Goal: Information Seeking & Learning: Check status

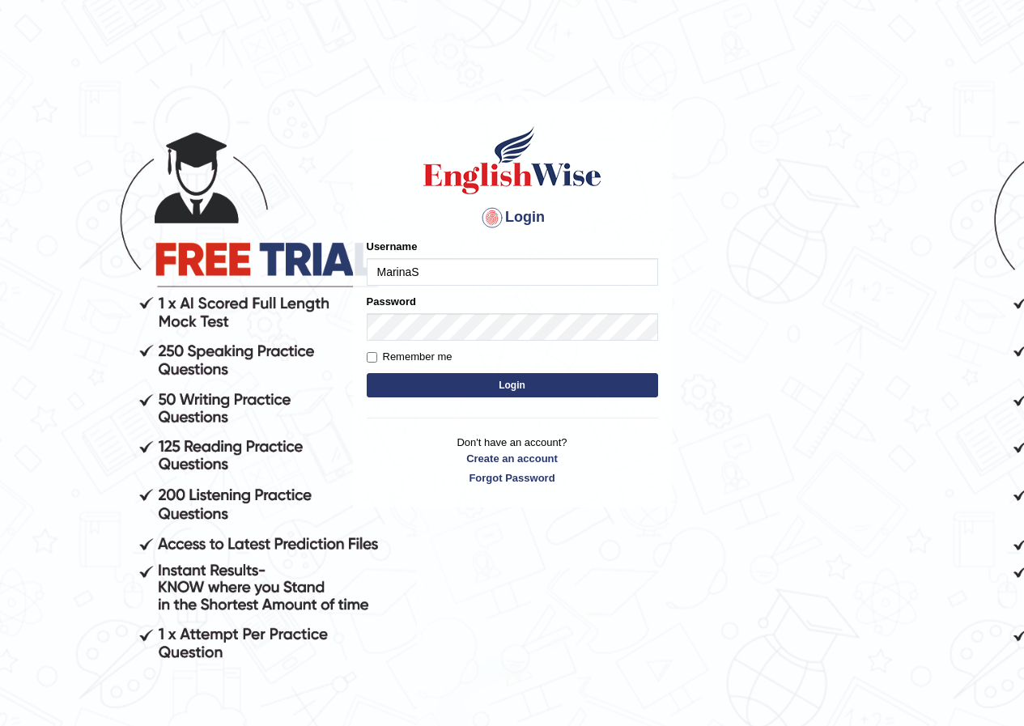
type input "MarinaS"
click at [422, 375] on button "Login" at bounding box center [512, 385] width 291 height 24
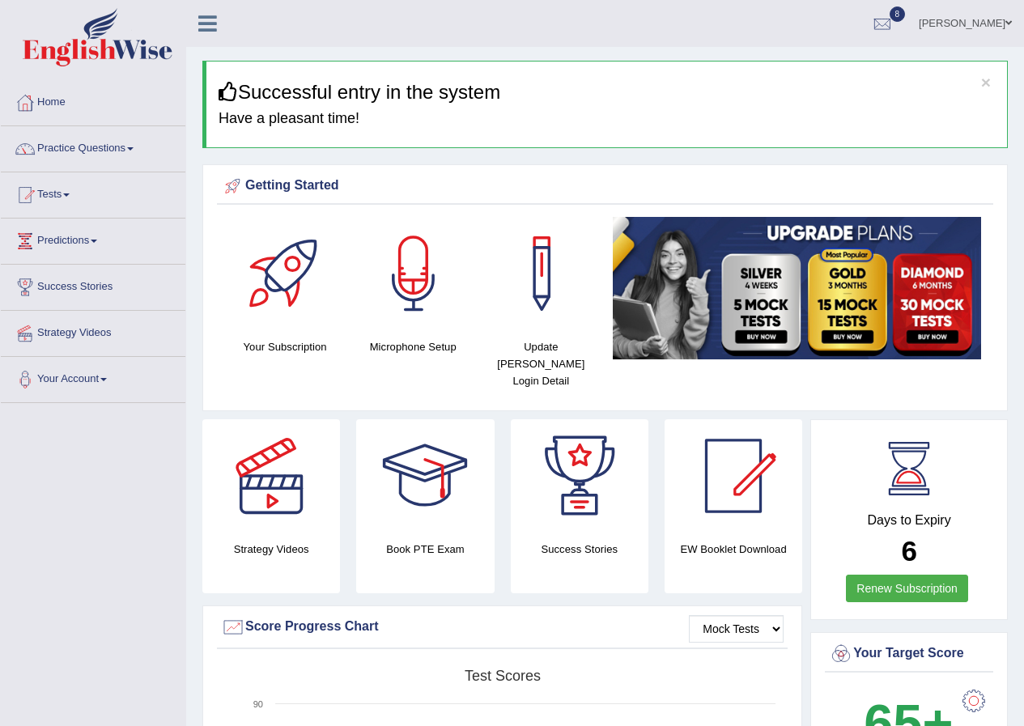
click at [65, 191] on link "Tests" at bounding box center [93, 192] width 185 height 40
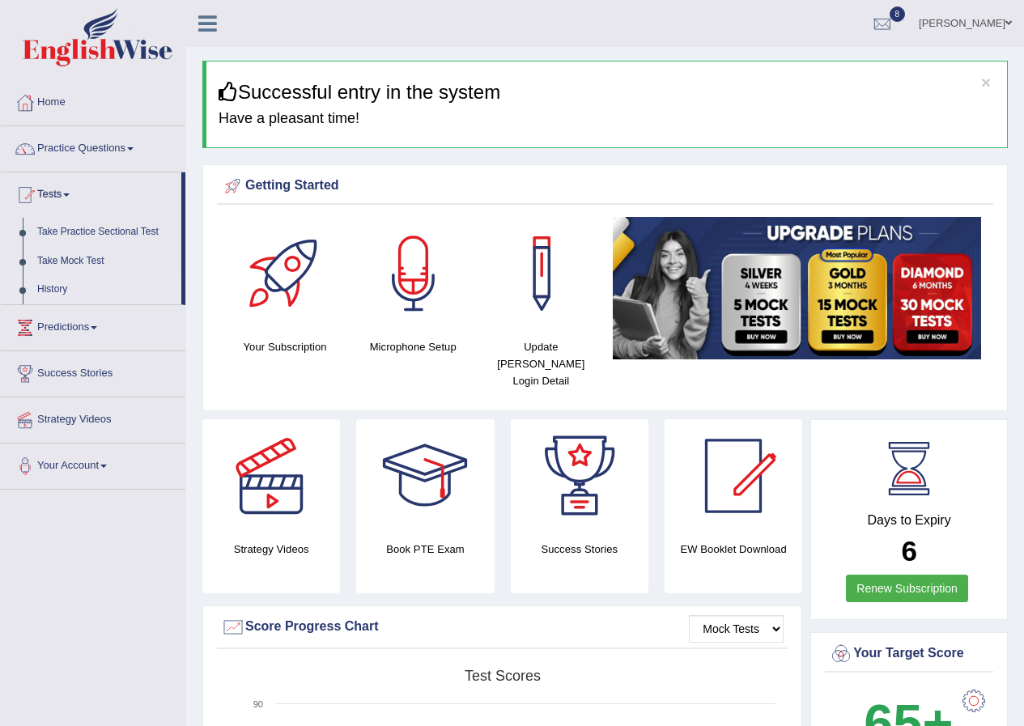
click at [57, 292] on link "History" at bounding box center [105, 289] width 151 height 29
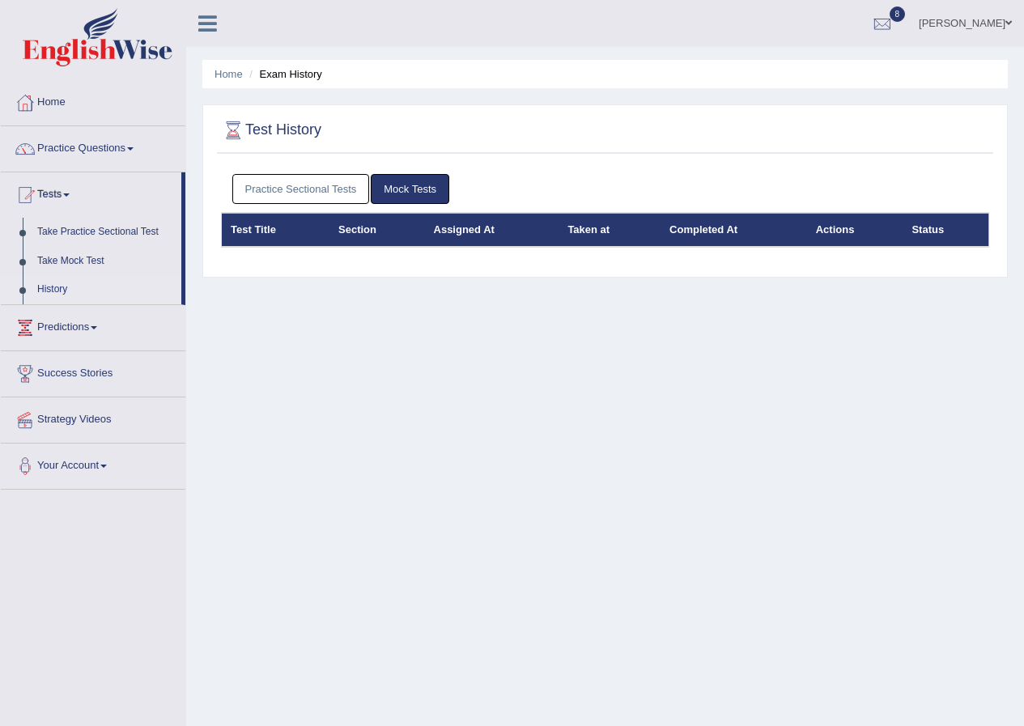
click at [260, 185] on link "Practice Sectional Tests" at bounding box center [301, 189] width 138 height 30
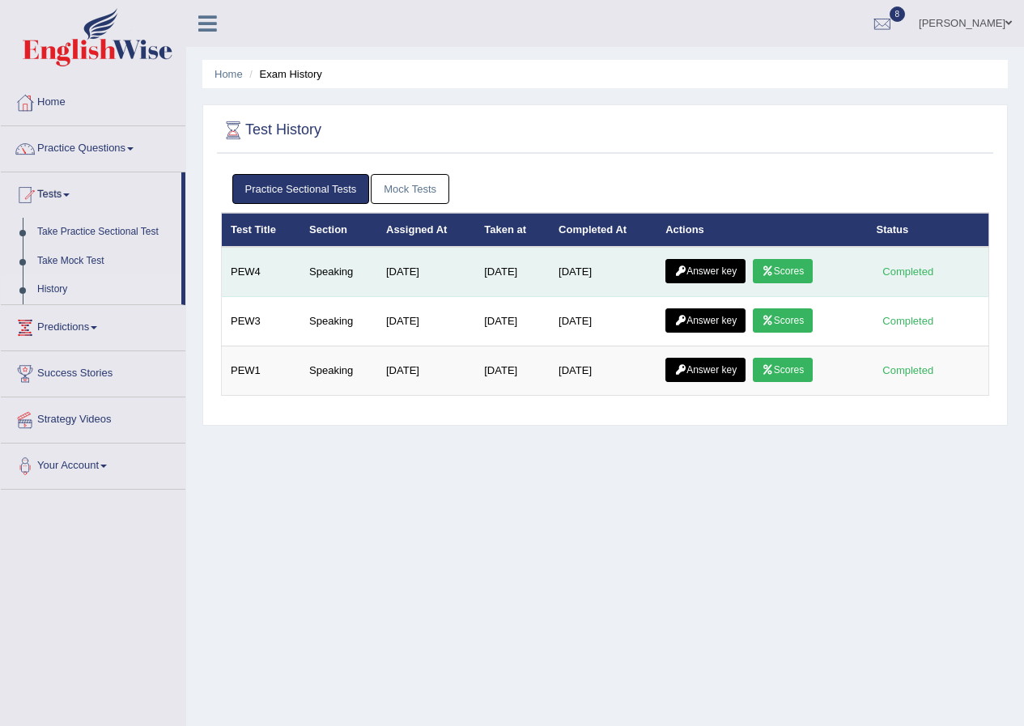
click at [810, 272] on link "Scores" at bounding box center [783, 271] width 60 height 24
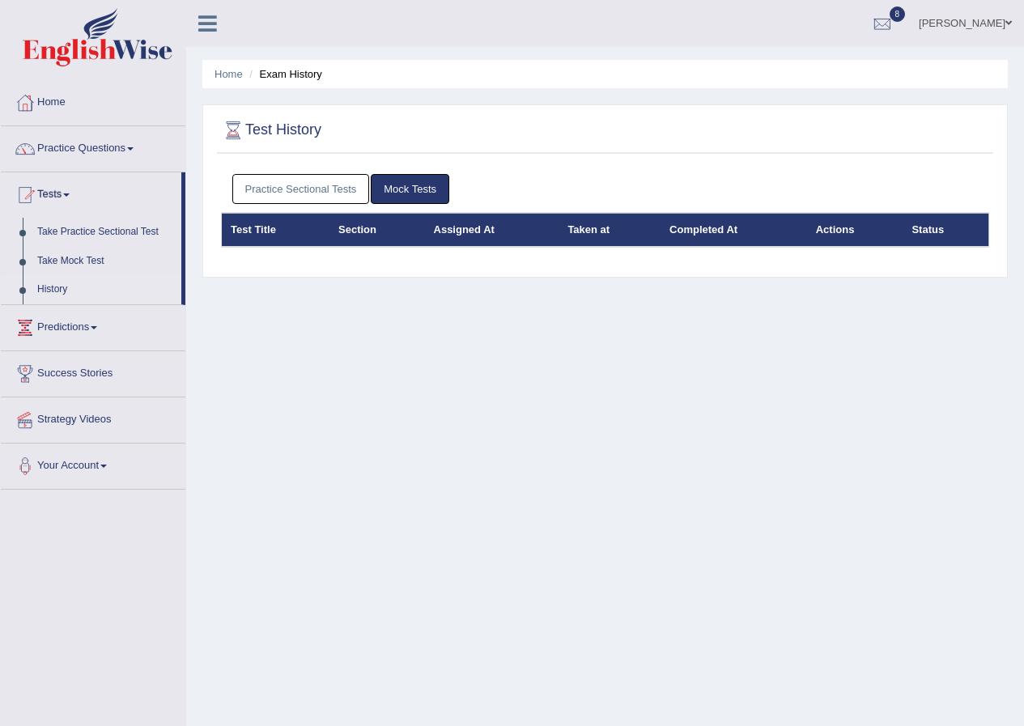
click at [316, 189] on link "Practice Sectional Tests" at bounding box center [301, 189] width 138 height 30
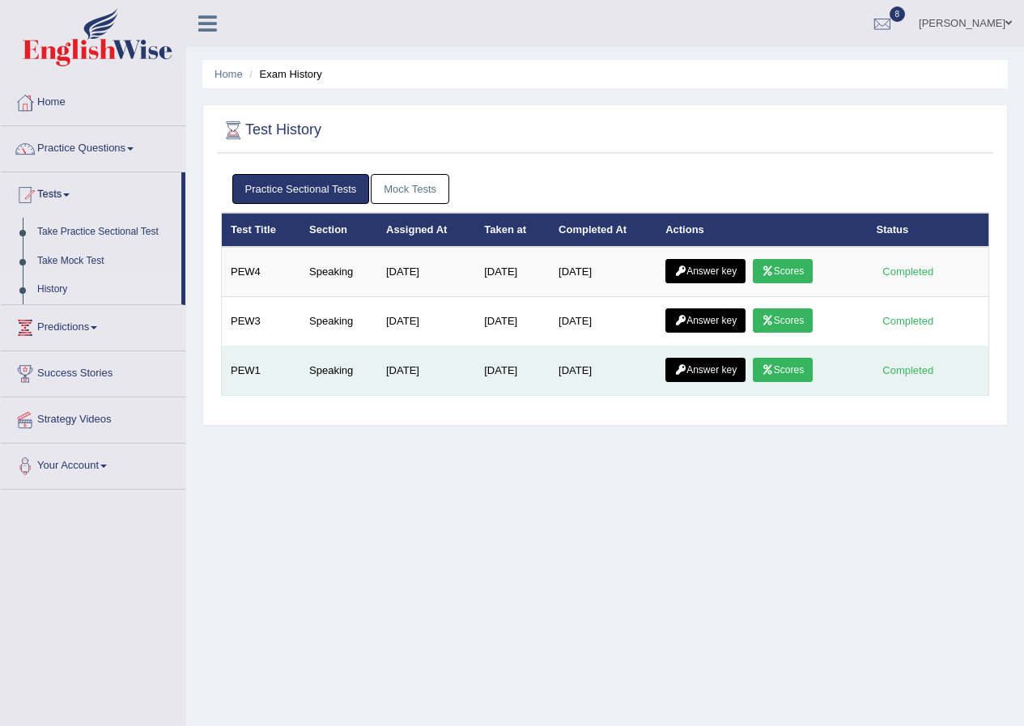
click at [797, 372] on link "Scores" at bounding box center [783, 370] width 60 height 24
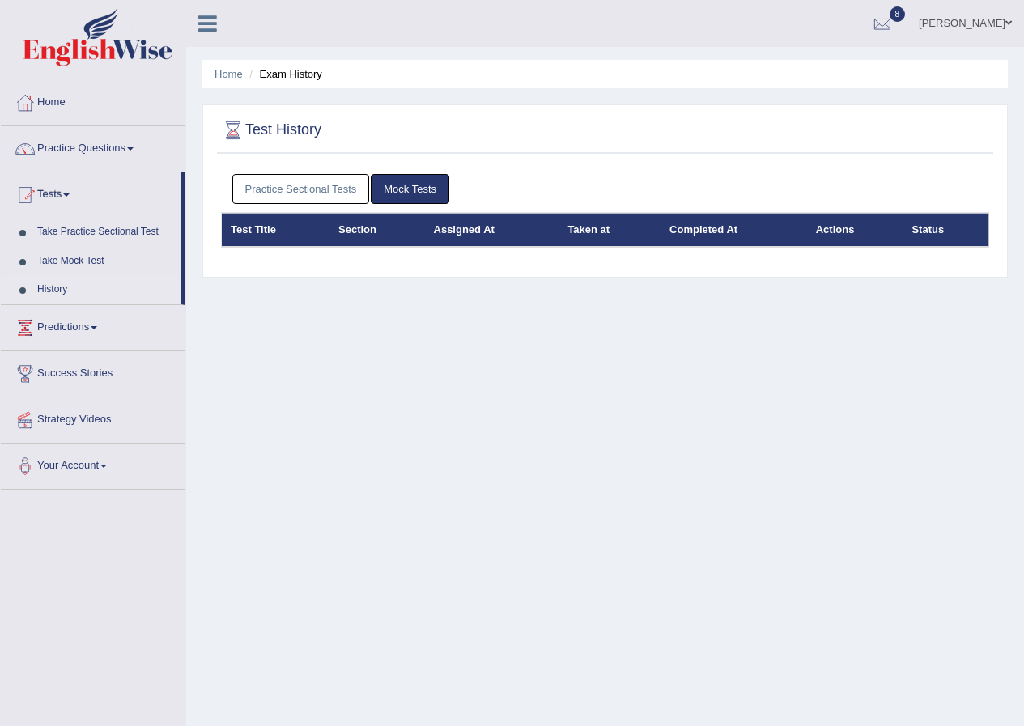
click at [291, 74] on li "Exam History" at bounding box center [283, 73] width 77 height 15
click at [304, 182] on link "Practice Sectional Tests" at bounding box center [301, 189] width 138 height 30
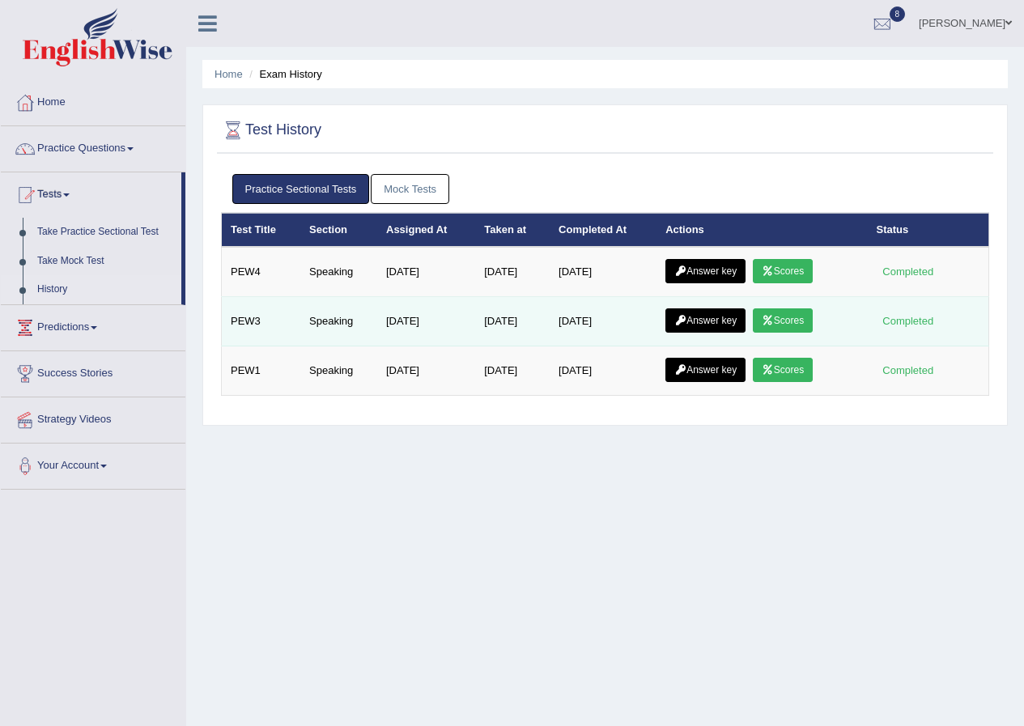
click at [804, 319] on link "Scores" at bounding box center [783, 320] width 60 height 24
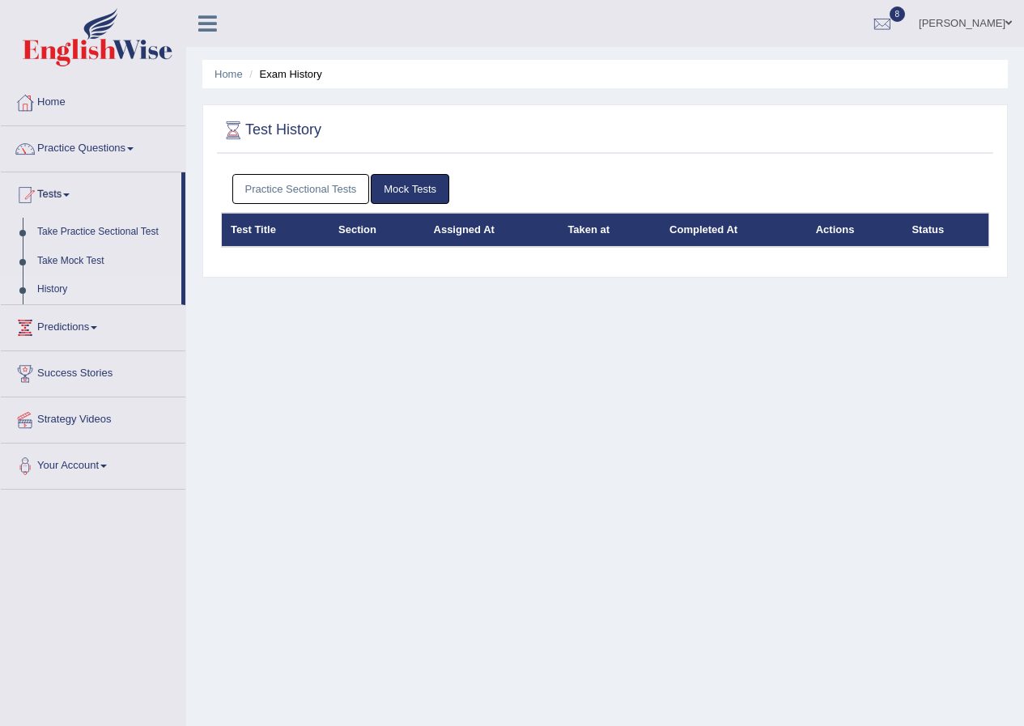
click at [345, 191] on link "Practice Sectional Tests" at bounding box center [301, 189] width 138 height 30
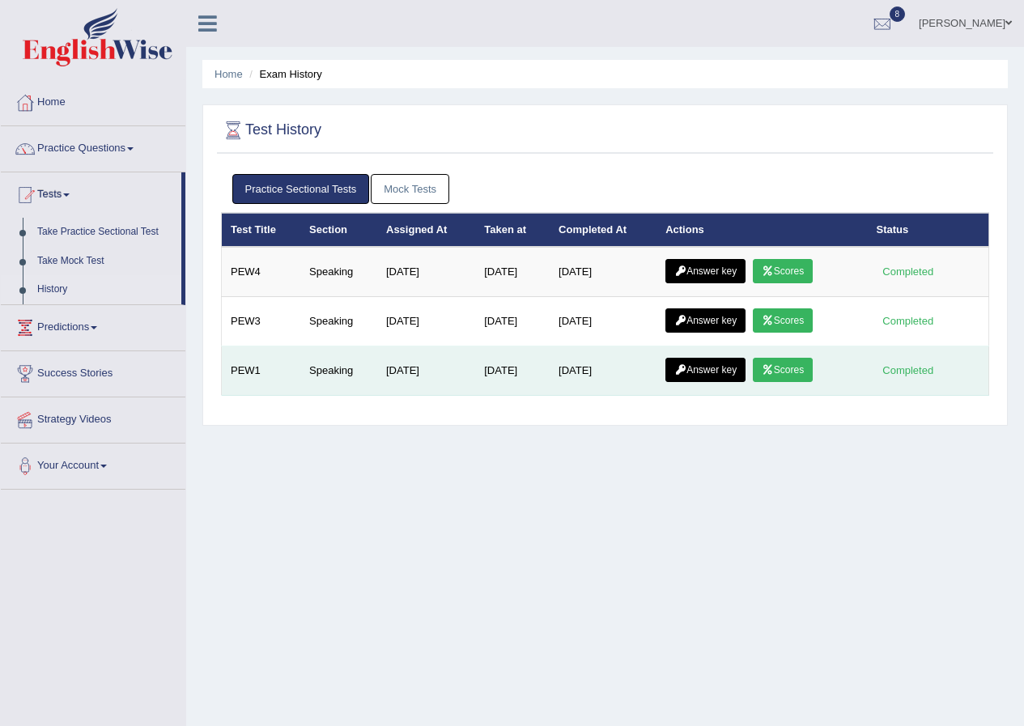
click at [813, 368] on link "Scores" at bounding box center [783, 370] width 60 height 24
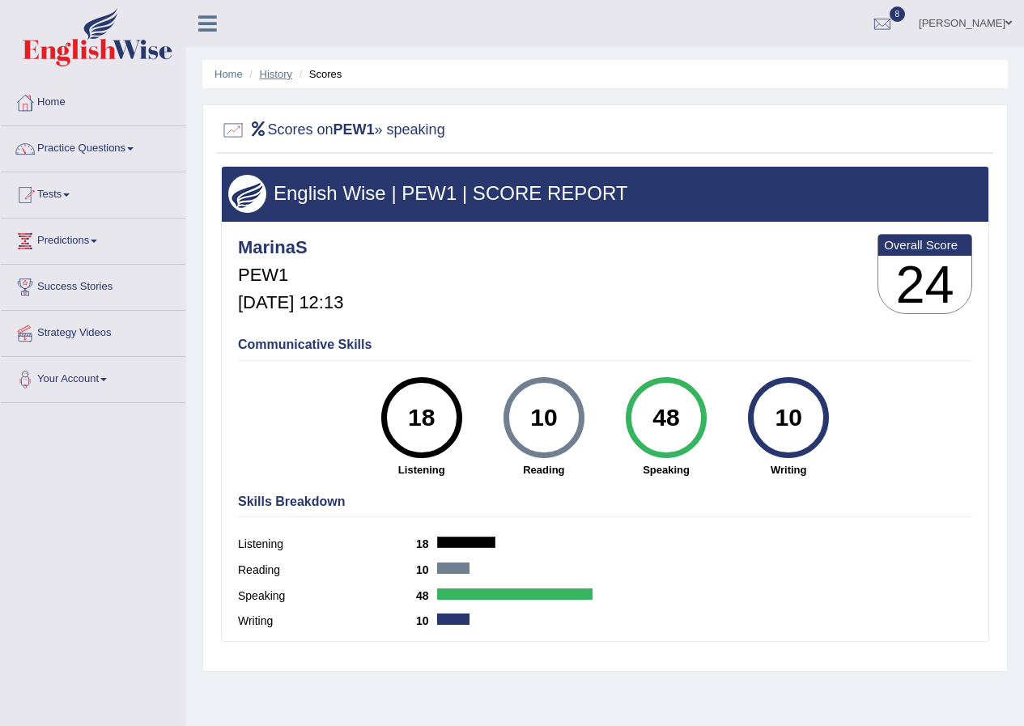
click at [269, 75] on link "History" at bounding box center [276, 74] width 32 height 12
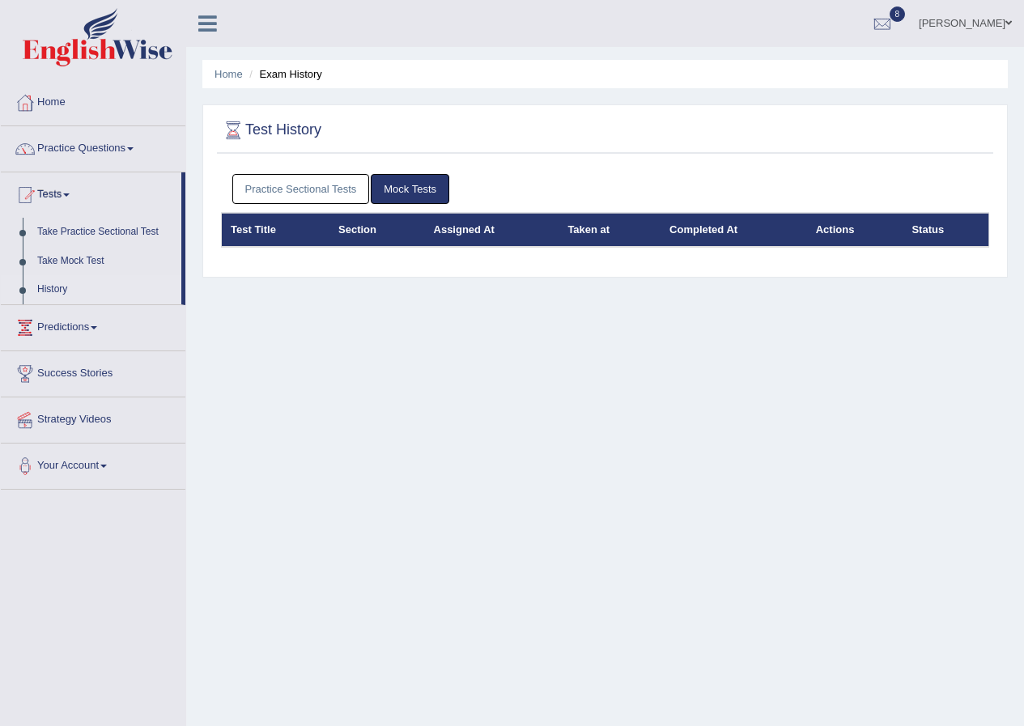
click at [292, 181] on link "Practice Sectional Tests" at bounding box center [301, 189] width 138 height 30
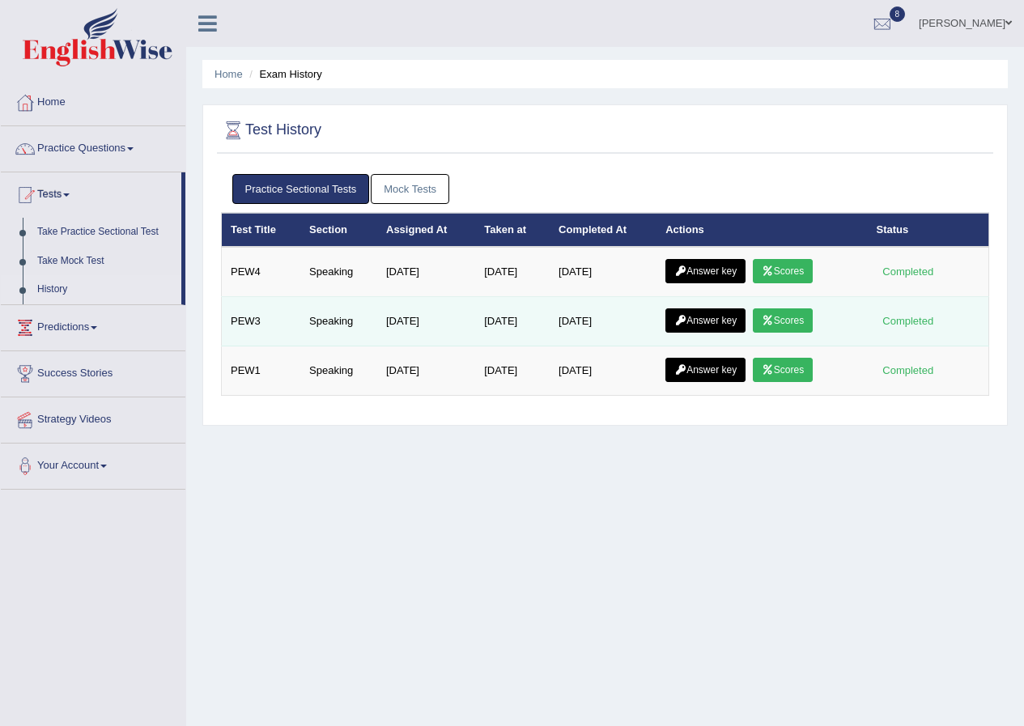
click at [798, 321] on link "Scores" at bounding box center [783, 320] width 60 height 24
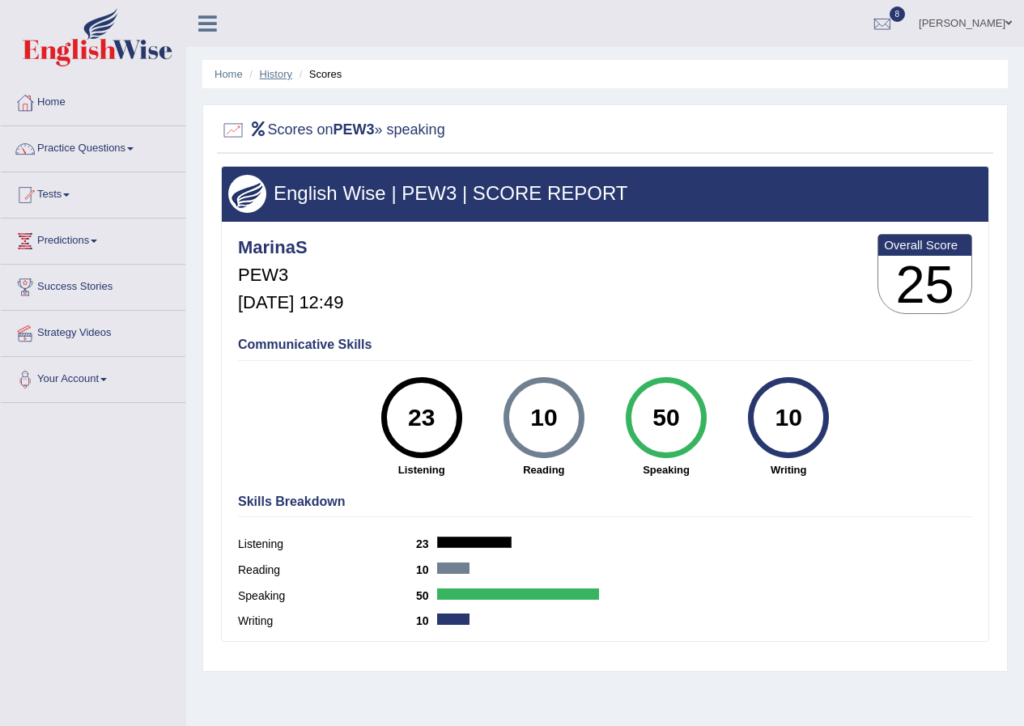
click at [284, 77] on link "History" at bounding box center [276, 74] width 32 height 12
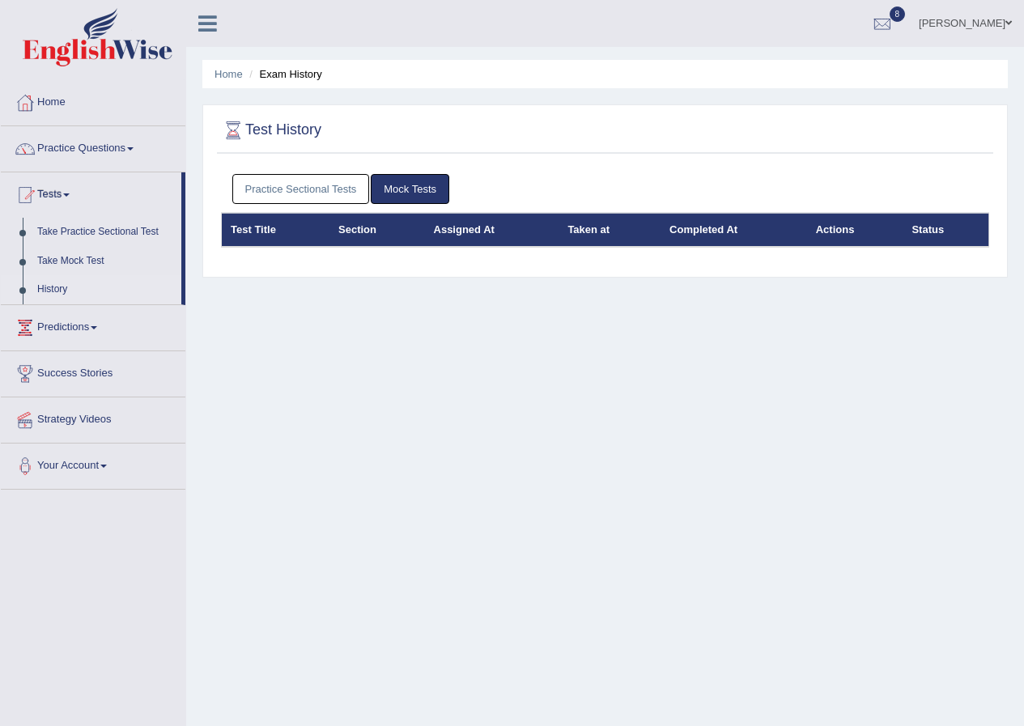
click at [279, 185] on link "Practice Sectional Tests" at bounding box center [301, 189] width 138 height 30
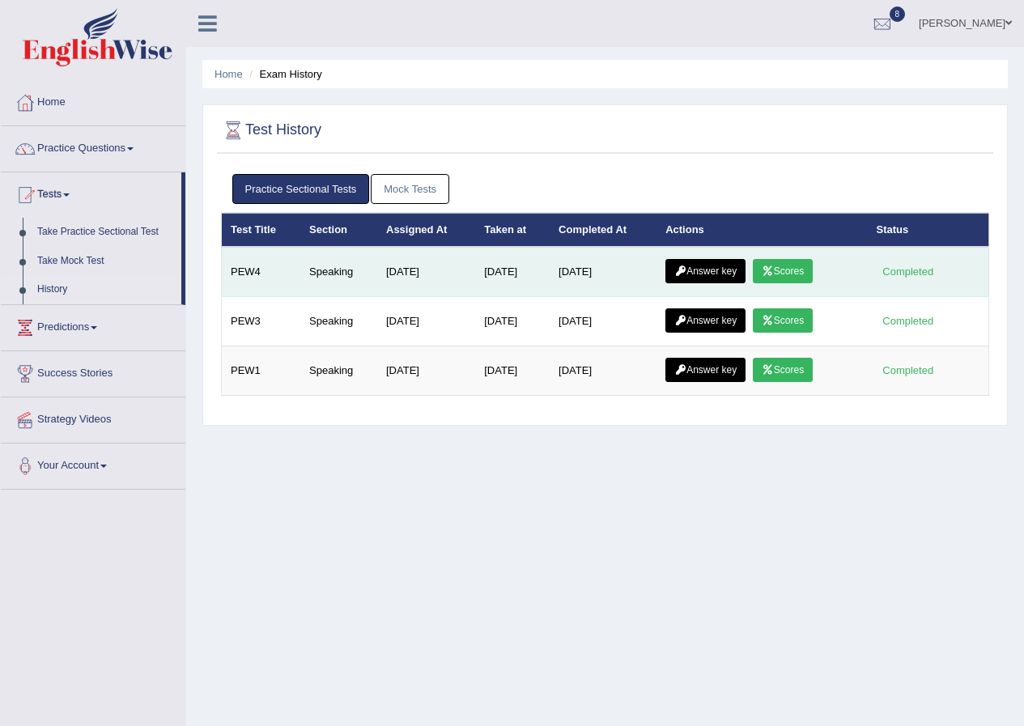
click at [774, 266] on icon at bounding box center [768, 271] width 12 height 10
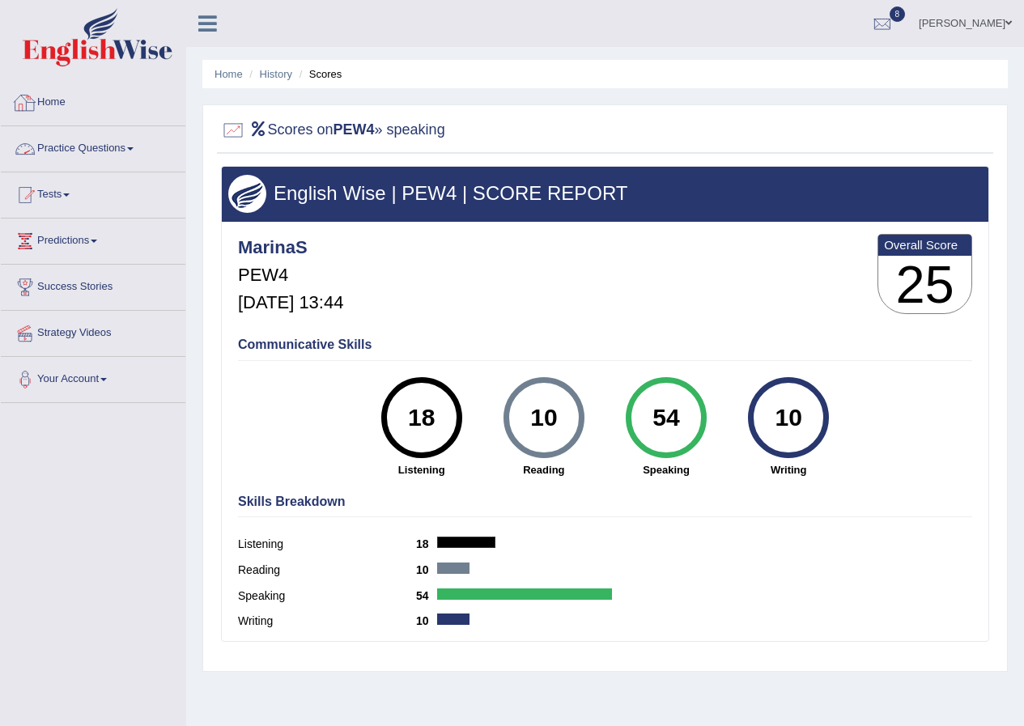
click at [107, 147] on link "Practice Questions" at bounding box center [93, 146] width 185 height 40
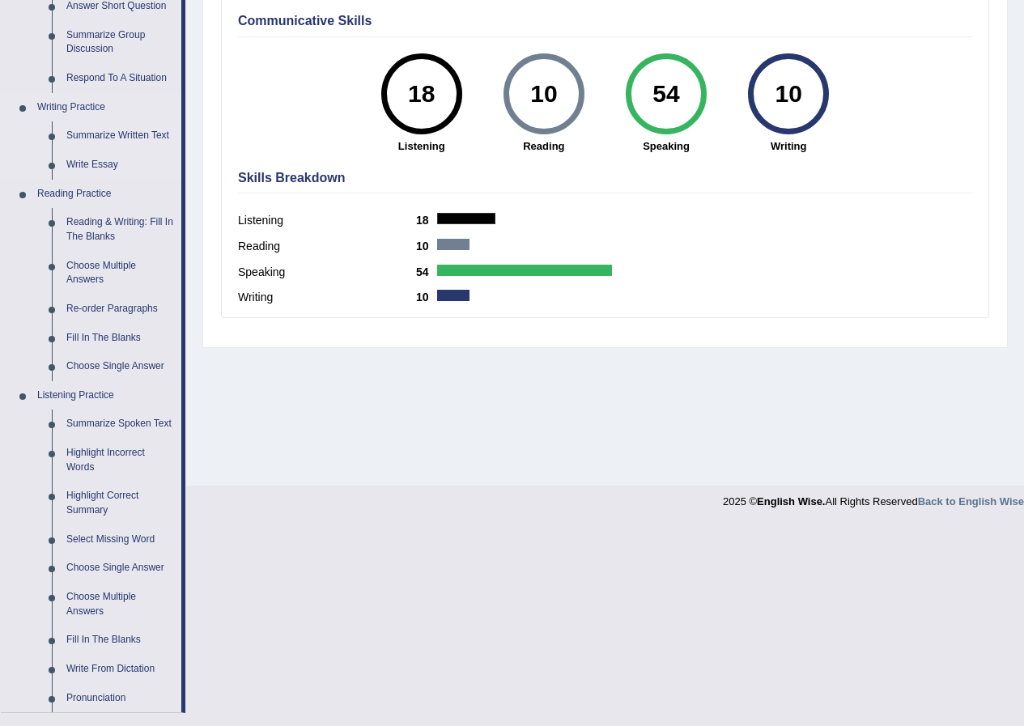
scroll to position [542, 0]
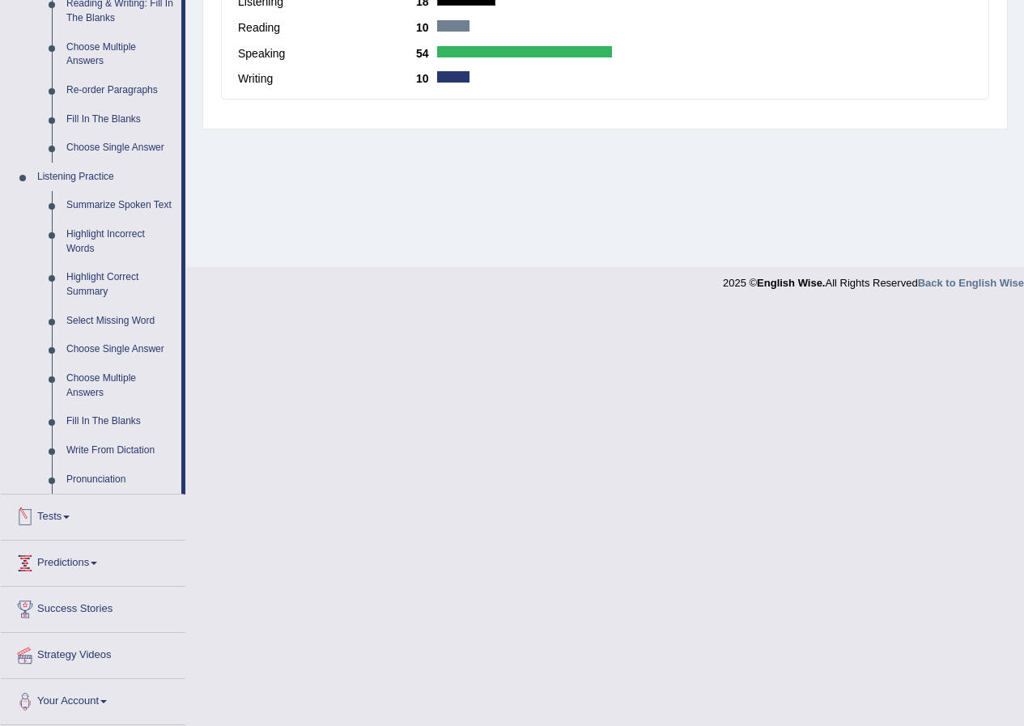
click at [70, 517] on span at bounding box center [66, 517] width 6 height 3
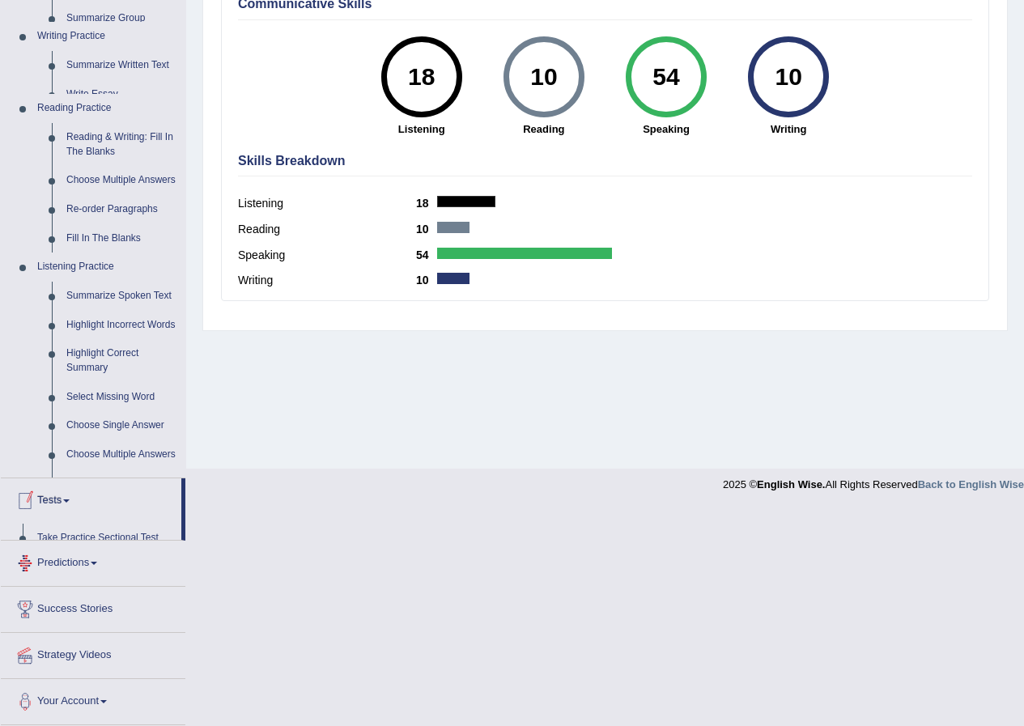
scroll to position [124, 0]
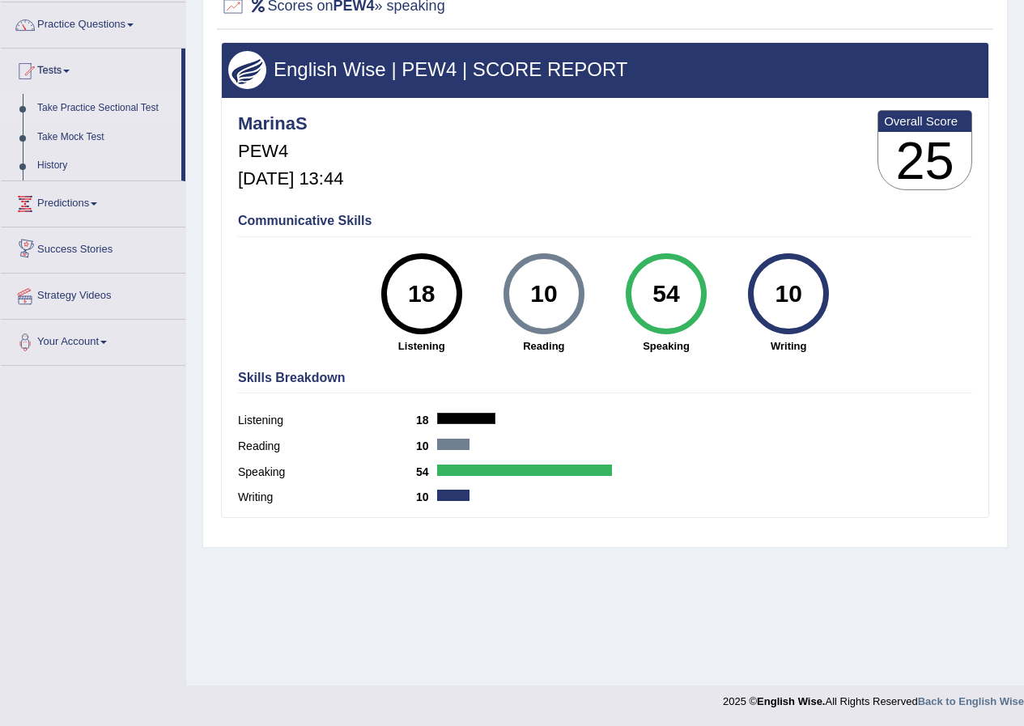
click at [93, 104] on link "Take Practice Sectional Test" at bounding box center [105, 108] width 151 height 29
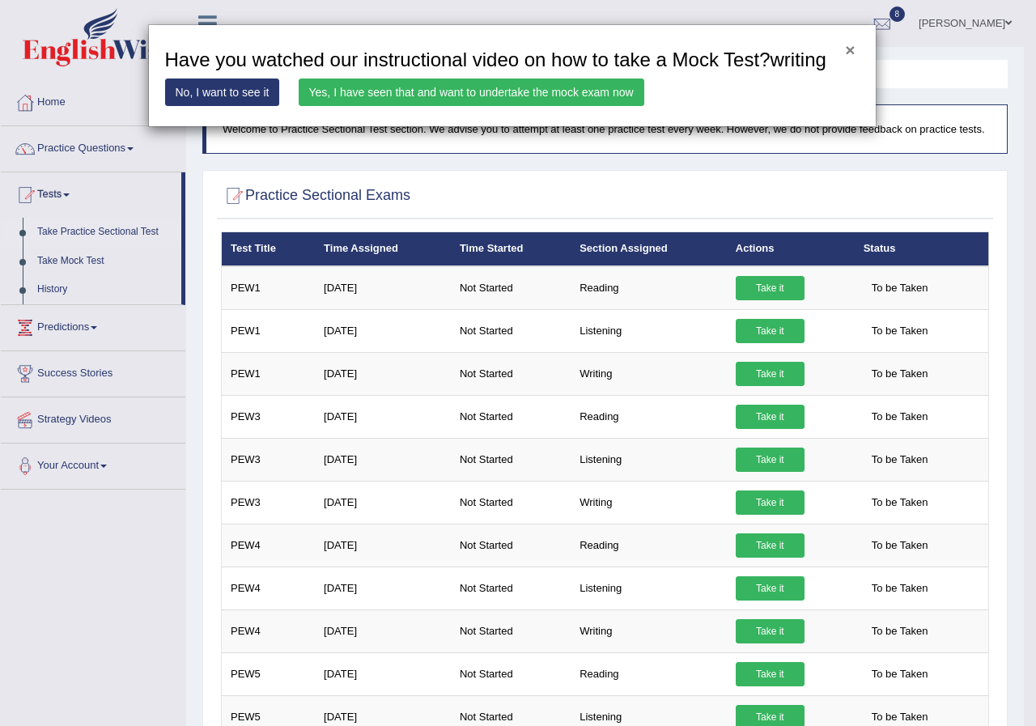
click at [848, 46] on button "×" at bounding box center [850, 49] width 10 height 17
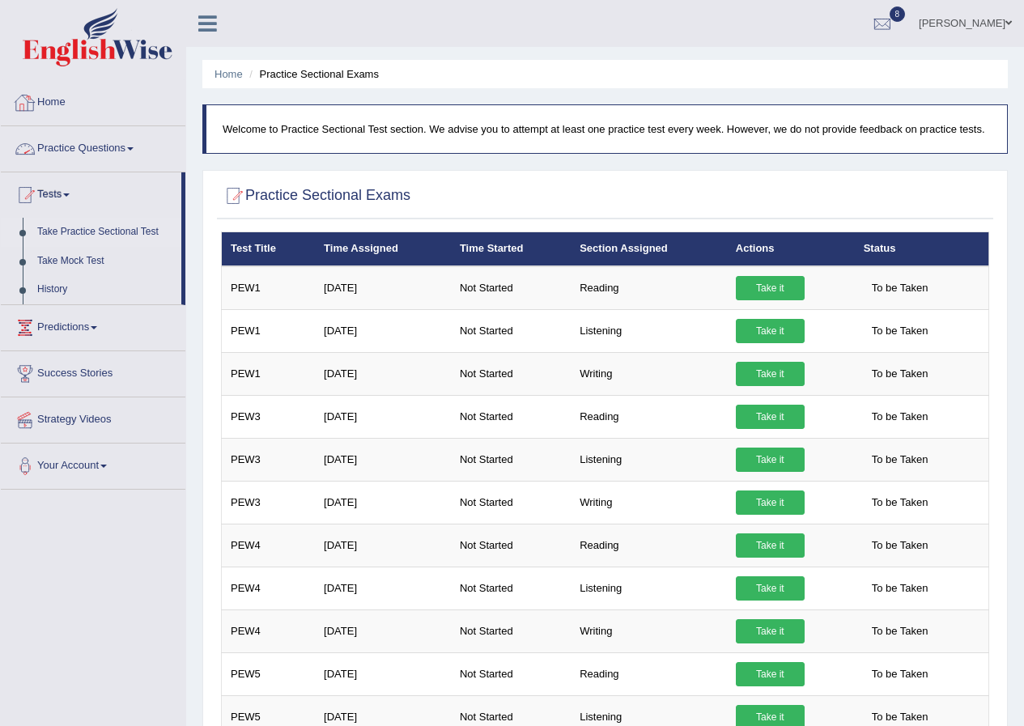
click at [57, 99] on link "Home" at bounding box center [93, 100] width 185 height 40
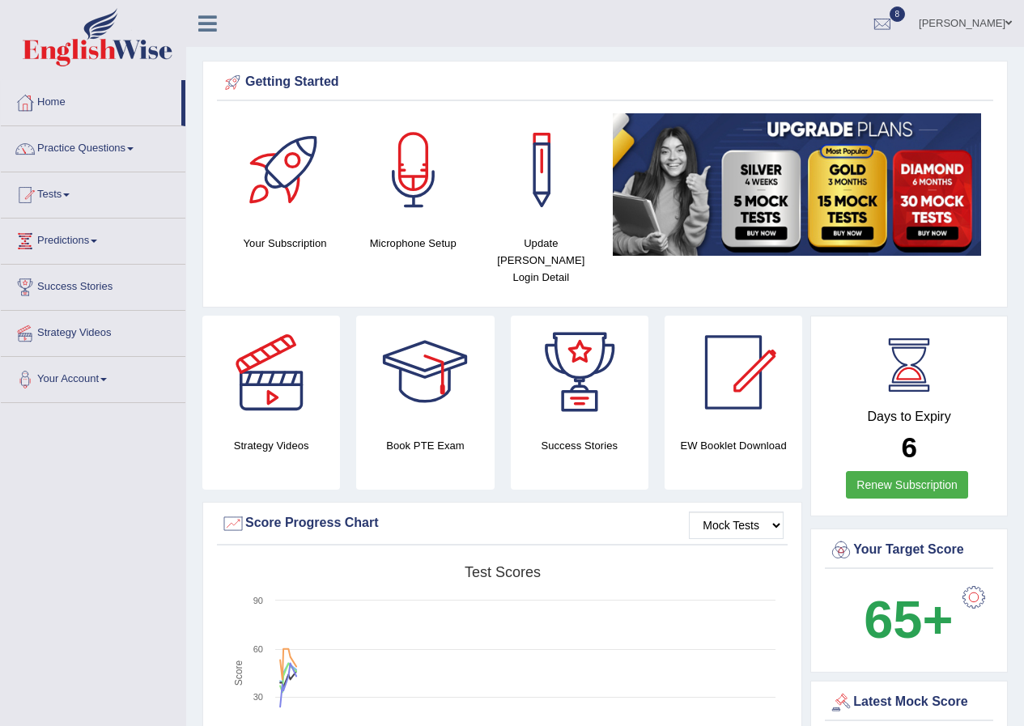
click at [134, 149] on span at bounding box center [130, 148] width 6 height 3
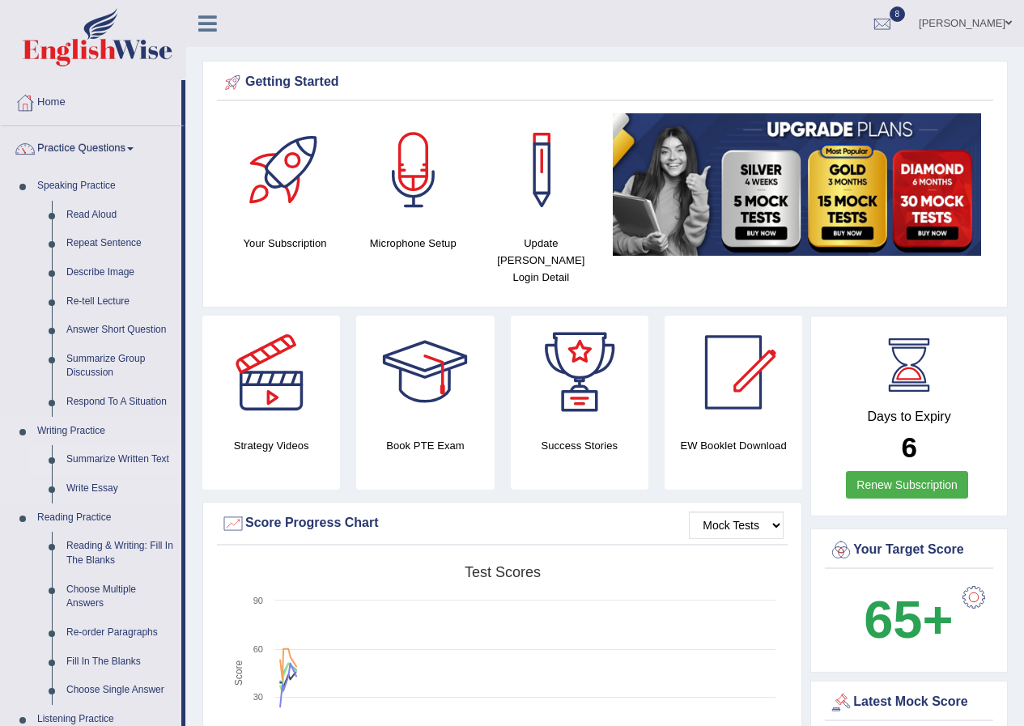
click at [80, 455] on link "Summarize Written Text" at bounding box center [120, 459] width 122 height 29
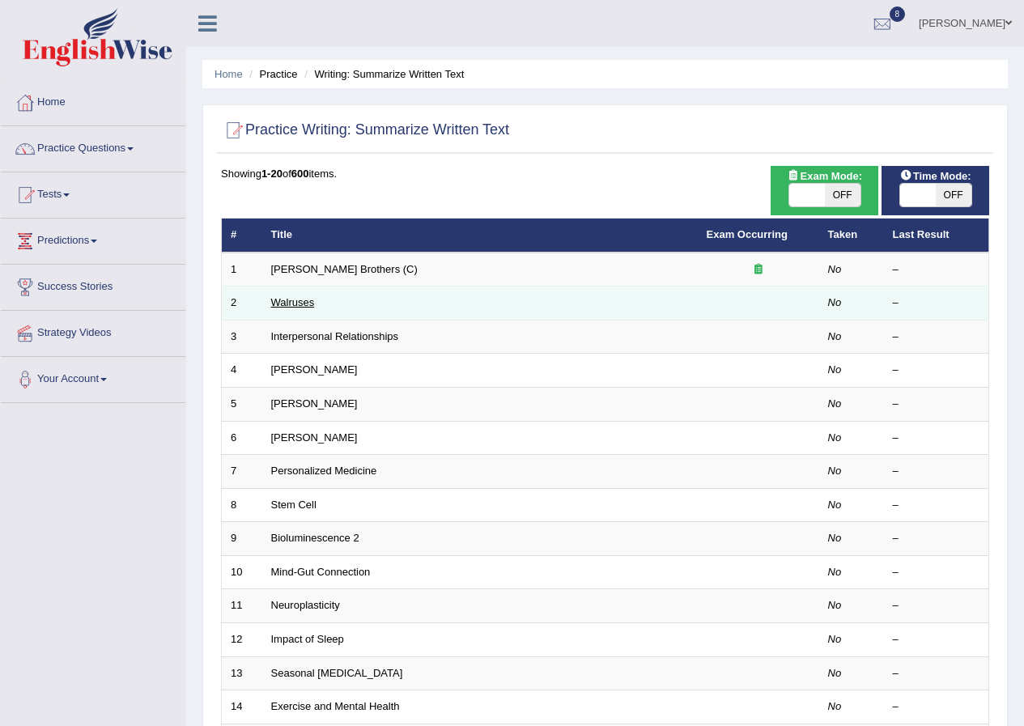
click at [296, 304] on link "Walruses" at bounding box center [293, 302] width 44 height 12
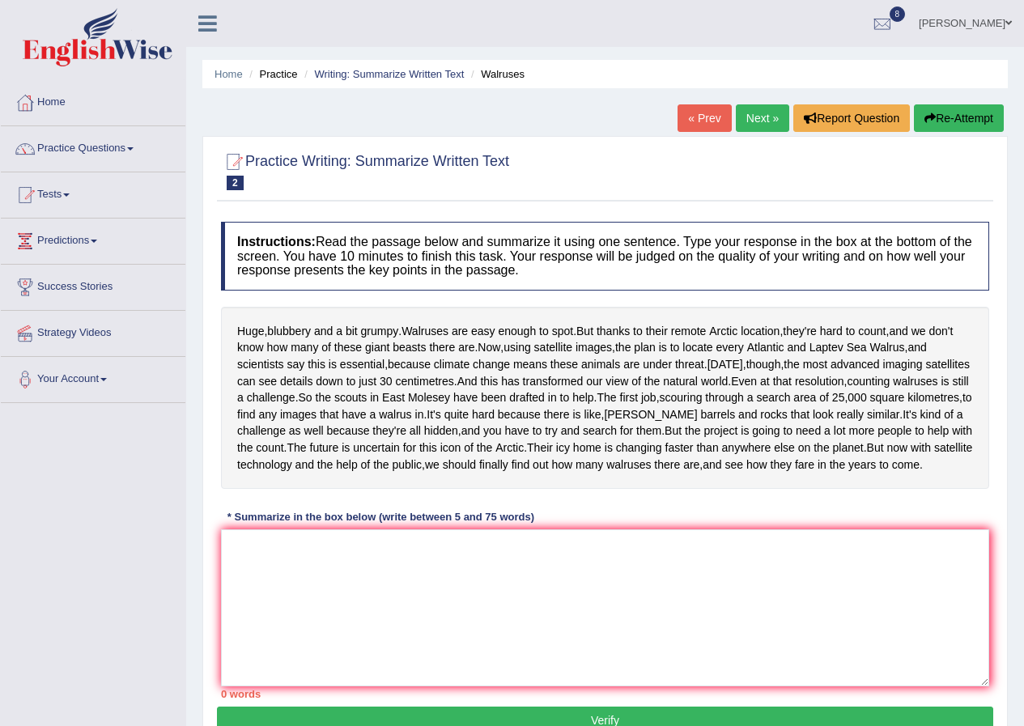
scroll to position [81, 0]
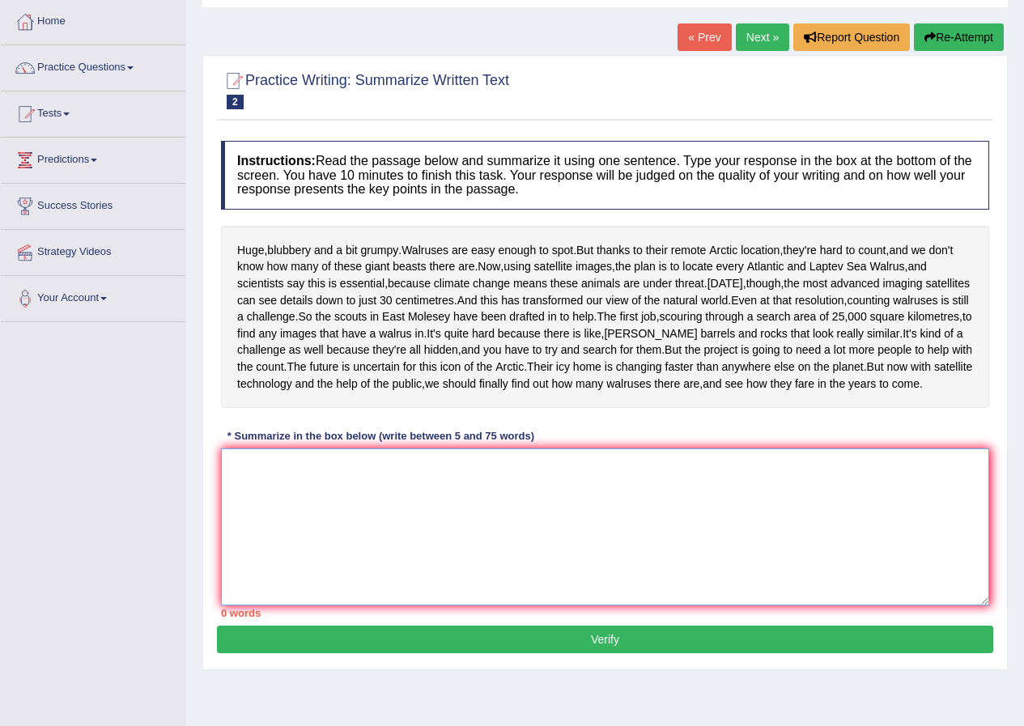
click at [364, 581] on textarea at bounding box center [605, 527] width 768 height 157
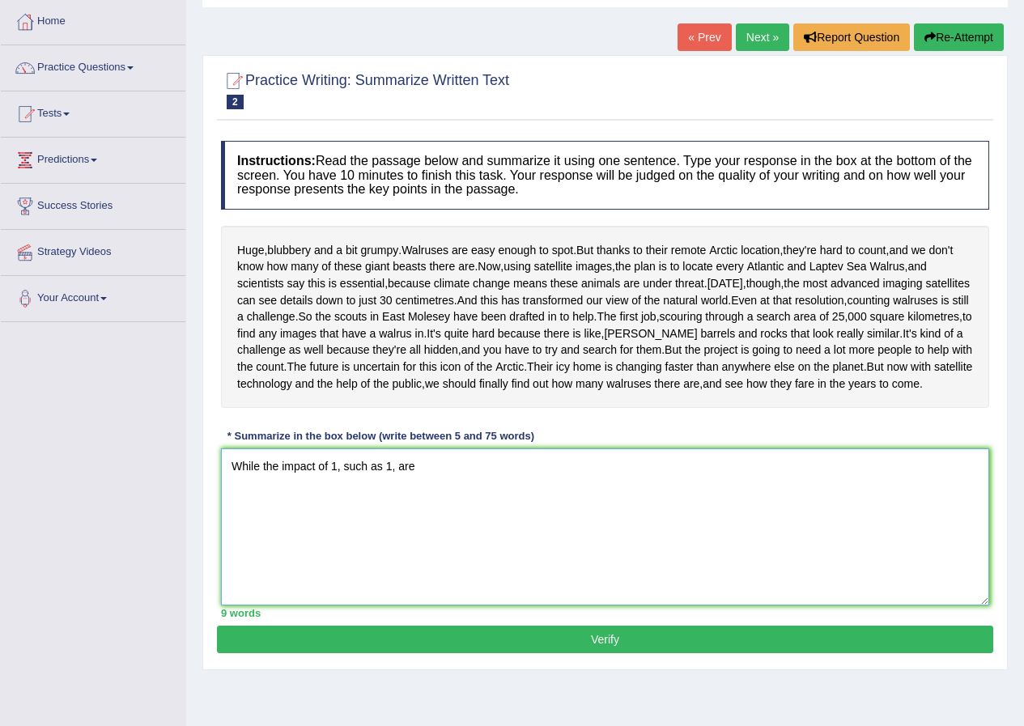
click at [317, 548] on textarea "While the impact of 1, such as 1, are" at bounding box center [605, 527] width 768 height 157
click at [399, 549] on textarea "While the impacts of 1, such as 1, are" at bounding box center [605, 527] width 768 height 157
click at [461, 555] on textarea "While the impacts of 1, such as 1 and 1, are" at bounding box center [605, 527] width 768 height 157
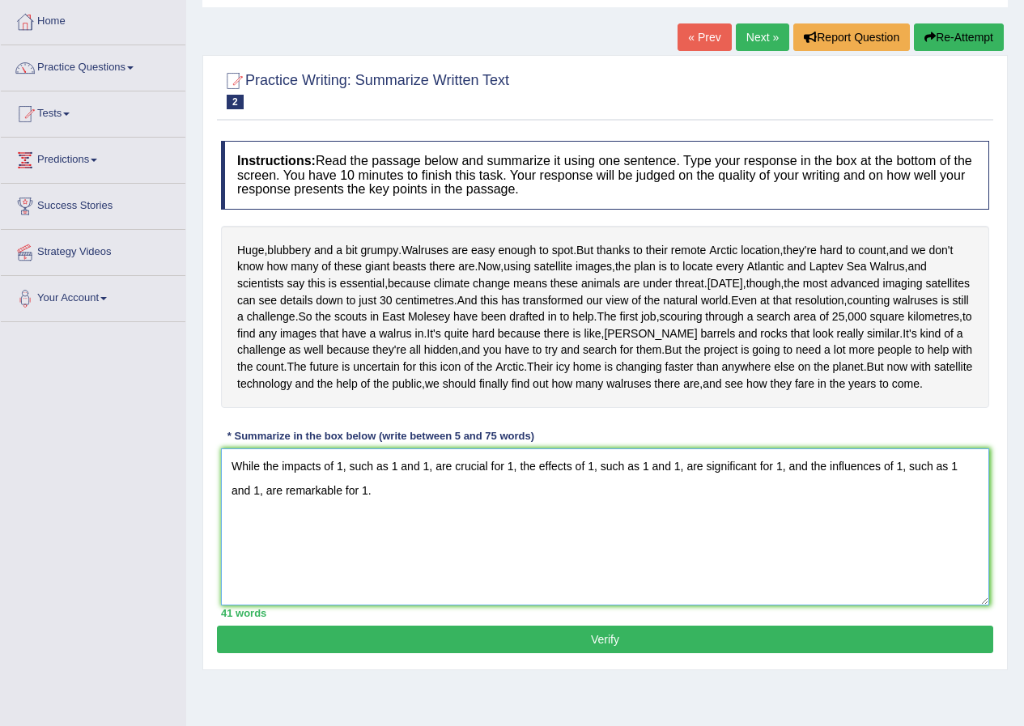
drag, startPoint x: 598, startPoint y: 552, endPoint x: 643, endPoint y: 555, distance: 44.6
click at [642, 555] on textarea "While the impacts of 1, such as 1 and 1, are crucial for 1, the effects of 1, s…" at bounding box center [605, 527] width 768 height 157
drag, startPoint x: 910, startPoint y: 550, endPoint x: 921, endPoint y: 550, distance: 10.5
click at [921, 550] on textarea "While the impacts of 1, such as 1 and 1, are crucial for 1, the effects of 1,in…" at bounding box center [605, 527] width 768 height 157
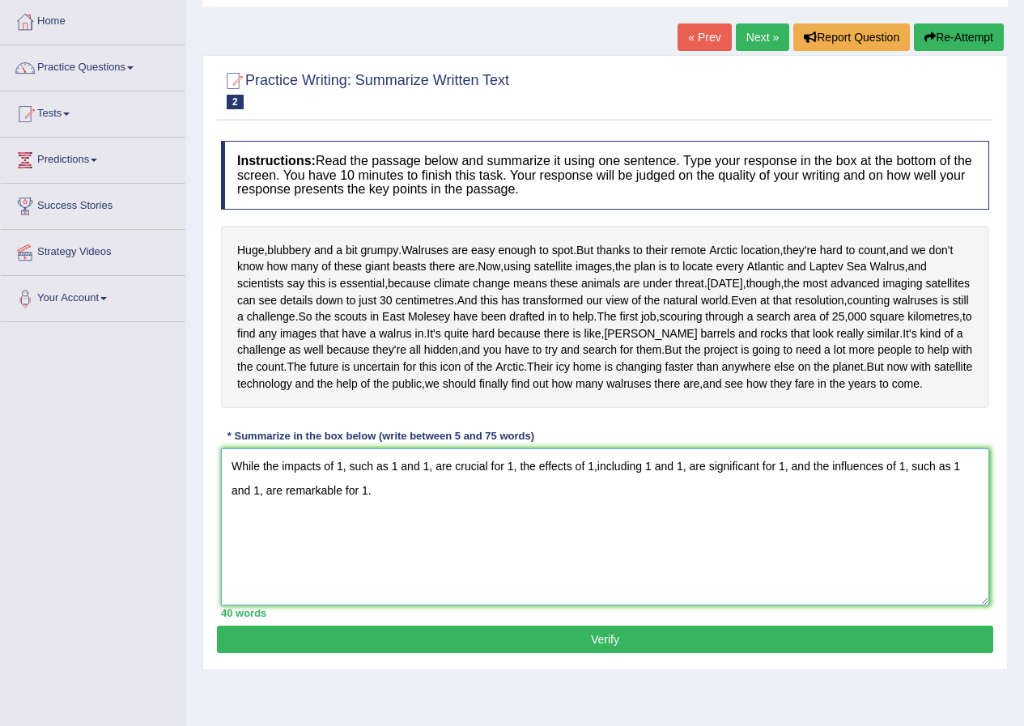
drag, startPoint x: 912, startPoint y: 550, endPoint x: 950, endPoint y: 551, distance: 37.3
click at [950, 551] on textarea "While the impacts of 1, such as 1 and 1, are crucial for 1, the effects of 1,in…" at bounding box center [605, 527] width 768 height 157
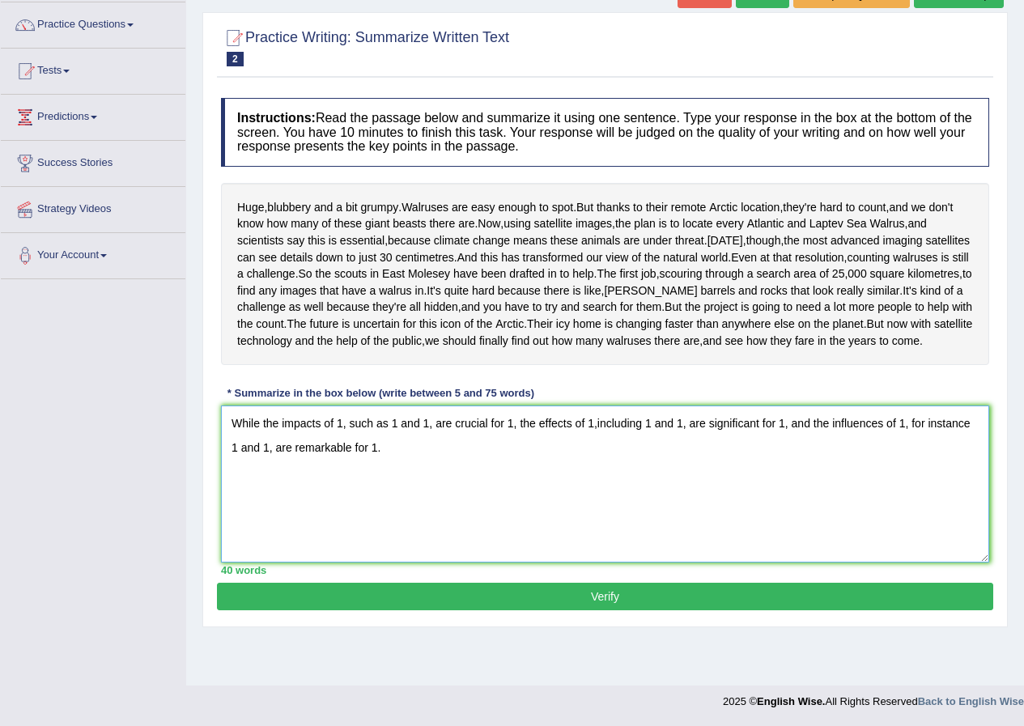
type textarea "While the impacts of 1, such as 1 and 1, are crucial for 1, the effects of 1,in…"
click at [587, 610] on button "Verify" at bounding box center [605, 597] width 776 height 28
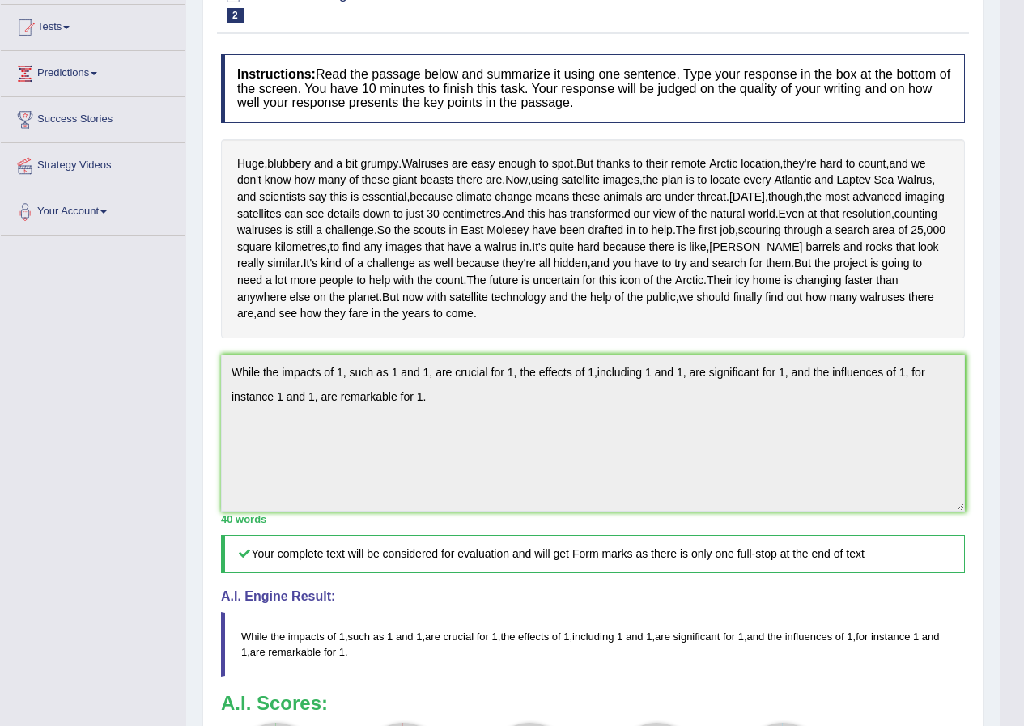
scroll to position [0, 0]
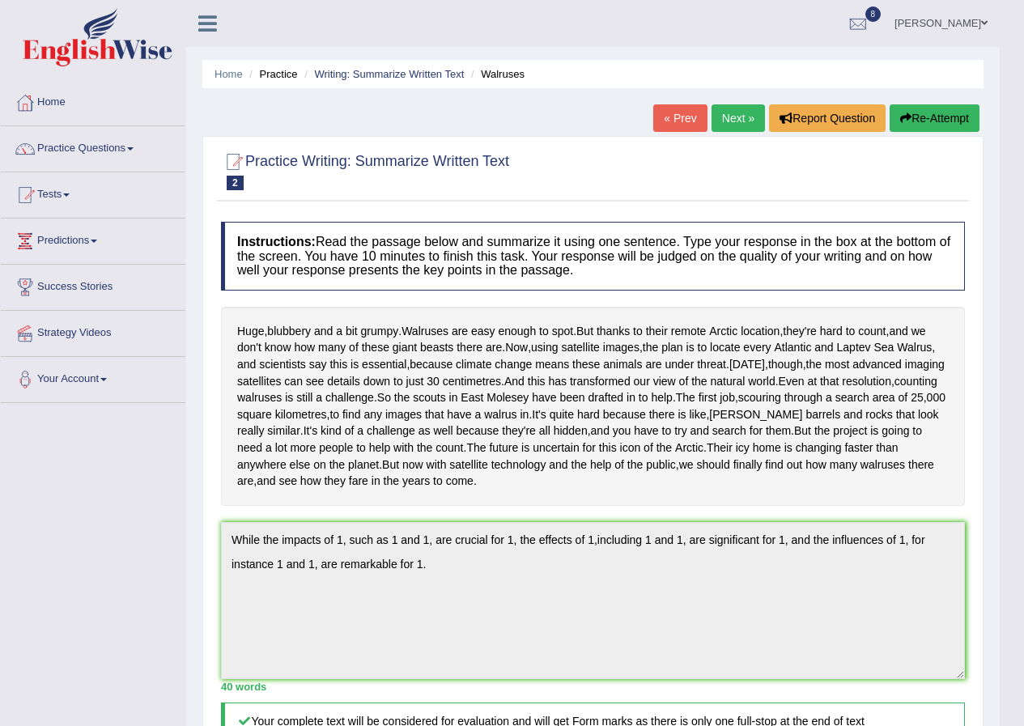
click at [920, 114] on button "Re-Attempt" at bounding box center [935, 118] width 90 height 28
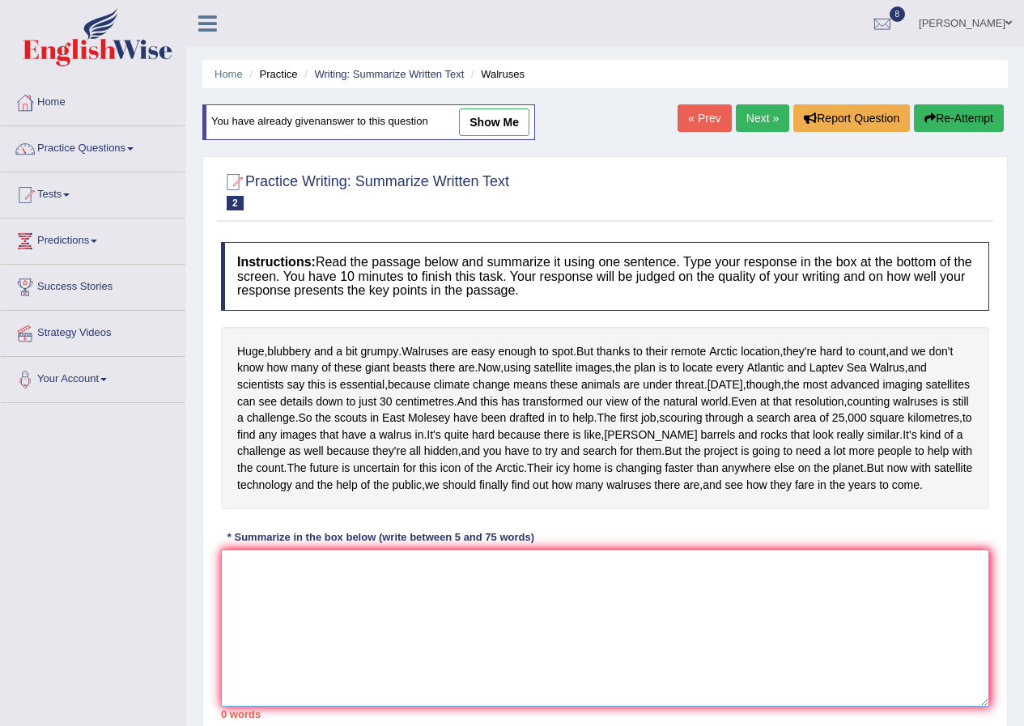
paste textarea "While the impacts of 1, such as 1 and 1, are crucial for 1, the effects of 1,in…"
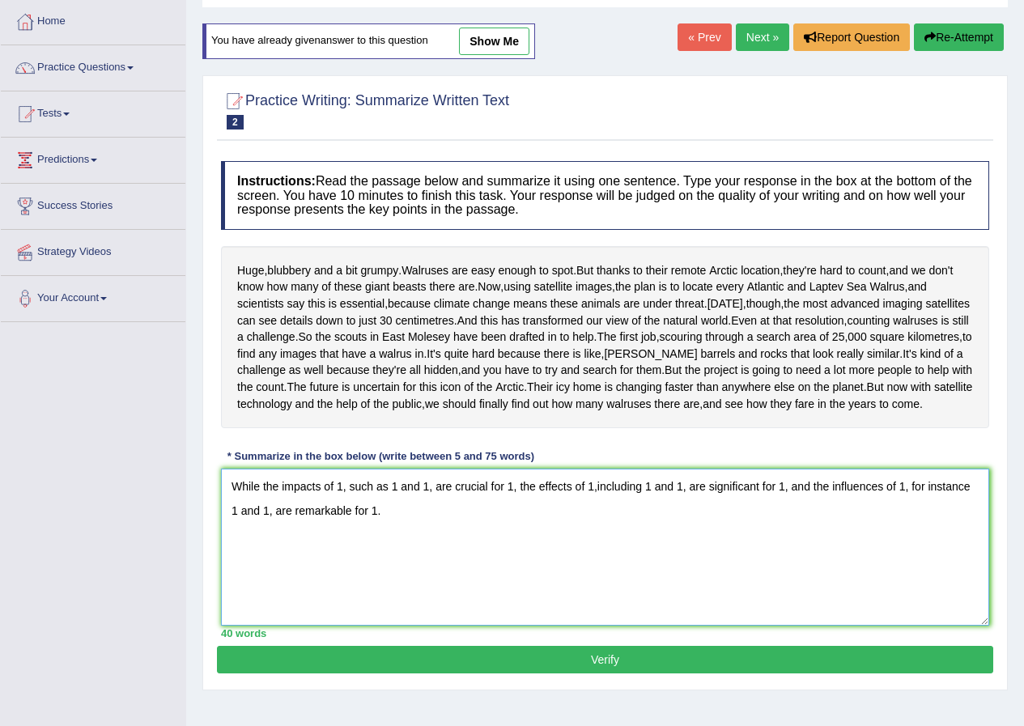
scroll to position [162, 0]
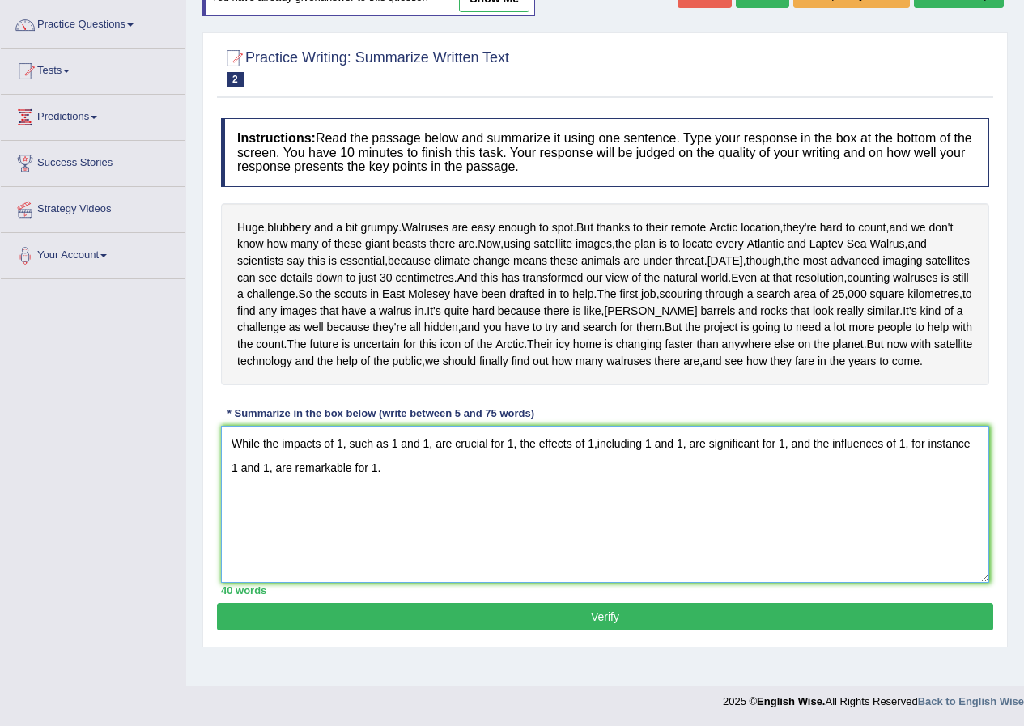
click at [342, 485] on textarea "While the impacts of 1, such as 1 and 1, are crucial for 1, the effects of 1,in…" at bounding box center [605, 504] width 768 height 157
click at [470, 486] on textarea "While the impacts of satellite images, such as 1 and 1, are crucial for 1, the …" at bounding box center [605, 504] width 768 height 157
click at [723, 485] on textarea "While the impacts of satellite images, such as every Atlantic and Laptev Sea Wa…" at bounding box center [605, 504] width 768 height 157
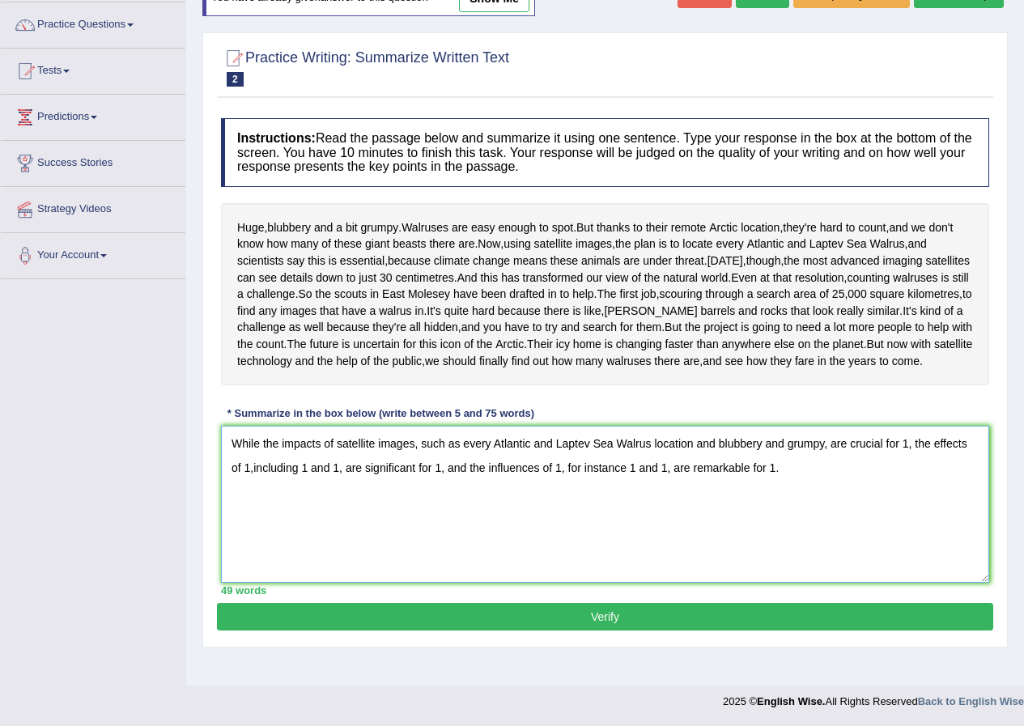
click at [904, 490] on textarea "While the impacts of satellite images, such as every Atlantic and Laptev Sea Wa…" at bounding box center [605, 504] width 768 height 157
click at [284, 513] on textarea "While the impacts of satellite images, such as every Atlantic and Laptev Sea Wa…" at bounding box center [605, 504] width 768 height 157
click at [465, 513] on textarea "While the impacts of satellite images, such as every Atlantic and Laptev Sea Wa…" at bounding box center [605, 504] width 768 height 157
click at [559, 513] on textarea "While the impacts of satellite images, such as every Atlantic and Laptev Sea Wa…" at bounding box center [605, 504] width 768 height 157
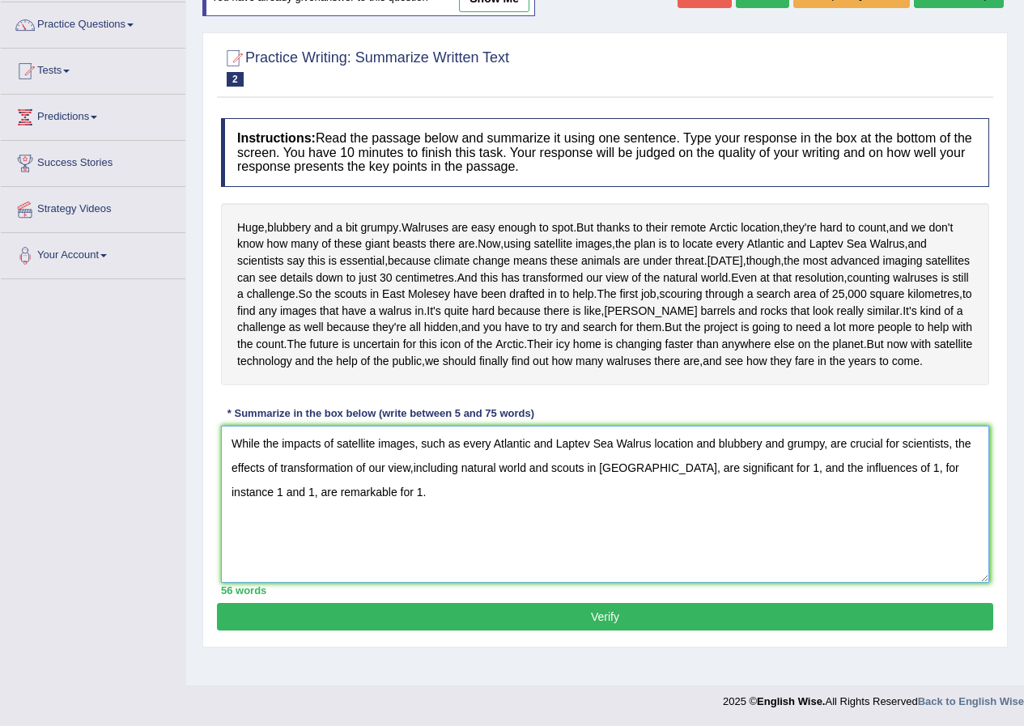
click at [768, 511] on textarea "While the impacts of satellite images, such as every Atlantic and Laptev Sea Wa…" at bounding box center [605, 504] width 768 height 157
click at [931, 512] on textarea "While the impacts of satellite images, such as every Atlantic and Laptev Sea Wa…" at bounding box center [605, 504] width 768 height 157
click at [299, 538] on textarea "While the impacts of satellite images, such as every Atlantic and Laptev Sea Wa…" at bounding box center [605, 504] width 768 height 157
click at [368, 537] on textarea "While the impacts of satellite images, such as every Atlantic and Laptev Sea Wa…" at bounding box center [605, 504] width 768 height 157
click at [490, 538] on textarea "While the impacts of satellite images, such as every Atlantic and Laptev Sea Wa…" at bounding box center [605, 504] width 768 height 157
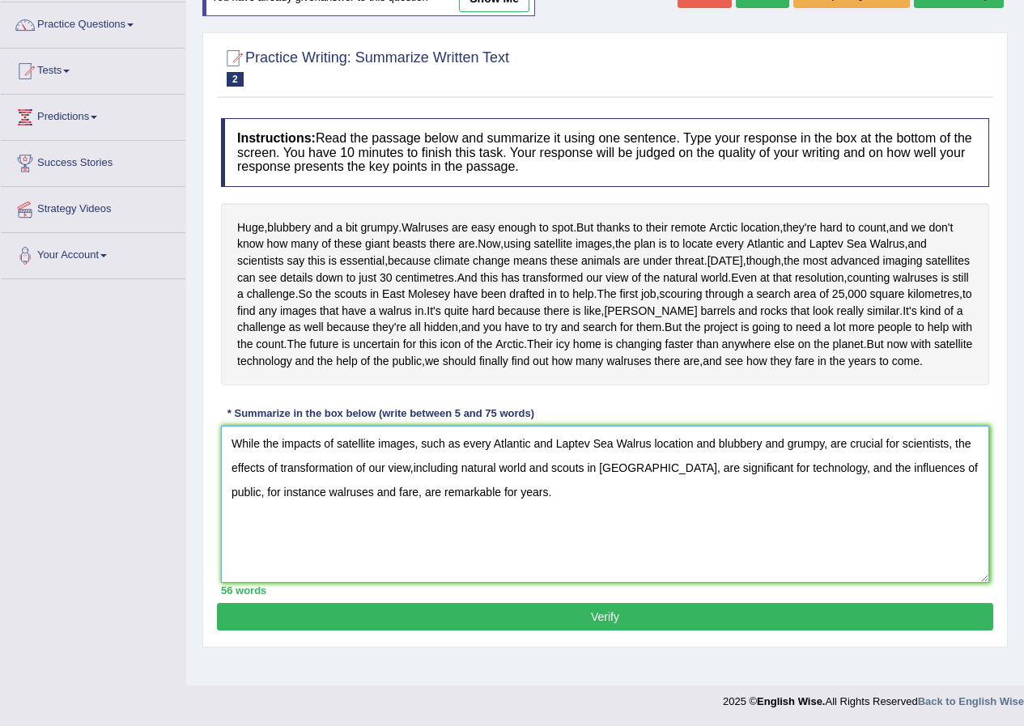
type textarea "While the impacts of satellite images, such as every Atlantic and Laptev Sea Wa…"
click at [551, 631] on button "Verify" at bounding box center [605, 617] width 776 height 28
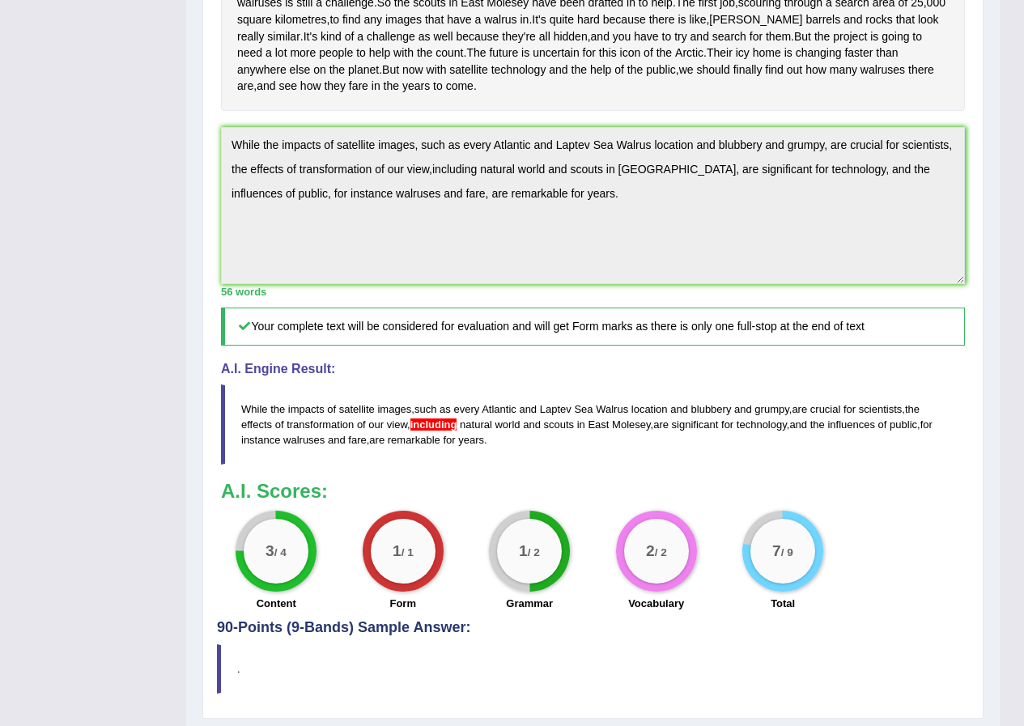
scroll to position [0, 0]
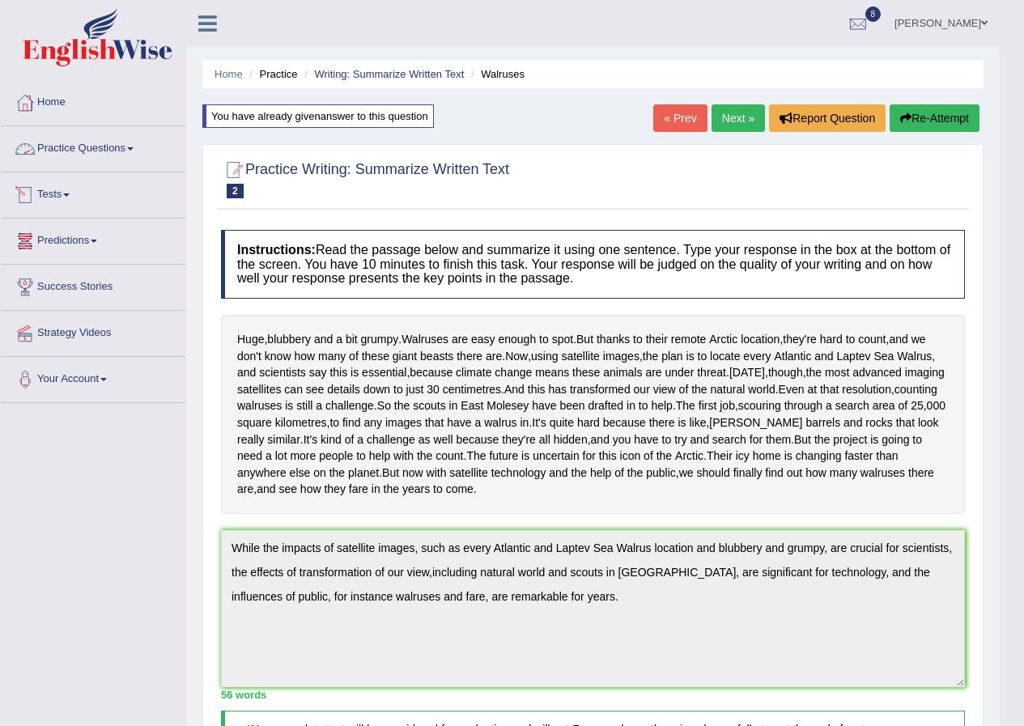
click at [84, 209] on link "Tests" at bounding box center [93, 192] width 185 height 40
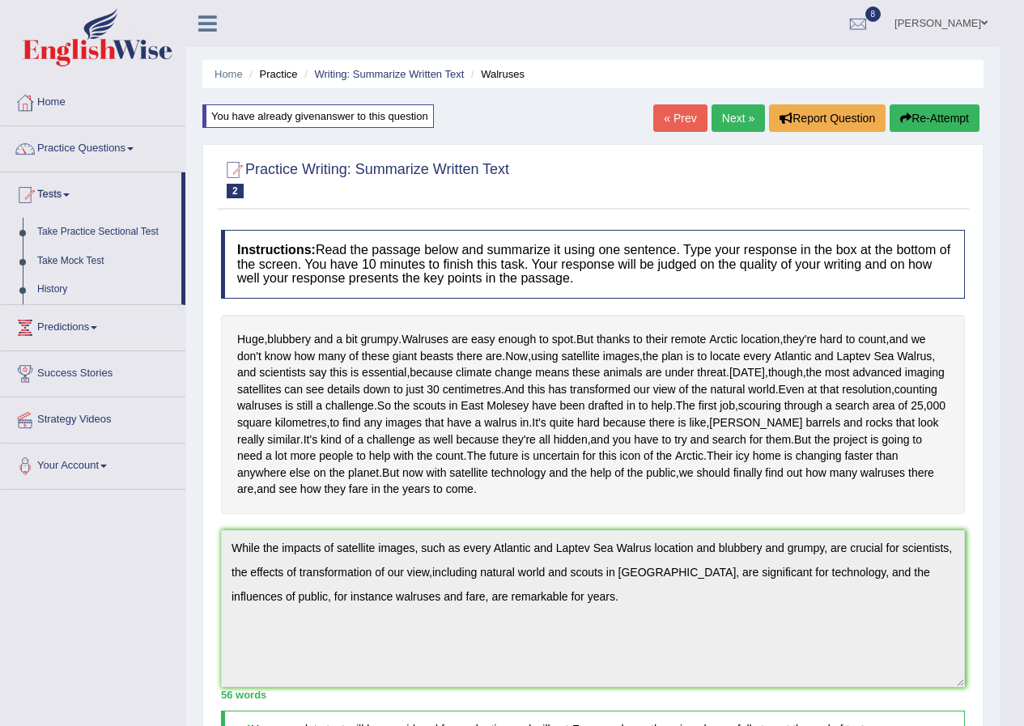
click at [58, 287] on link "History" at bounding box center [105, 289] width 151 height 29
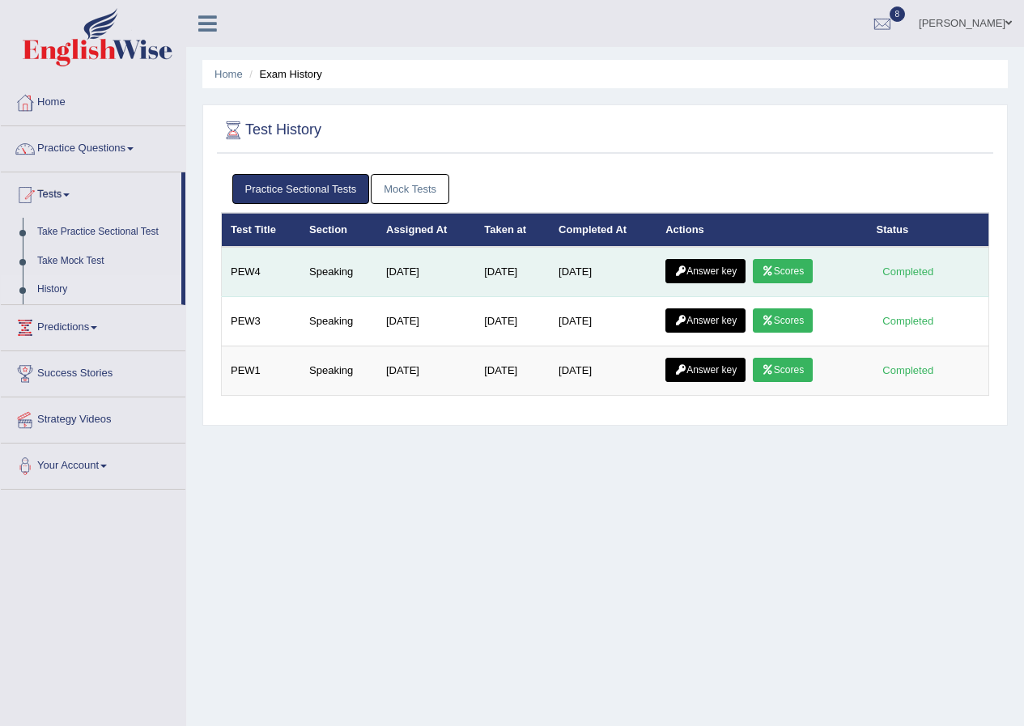
click at [798, 268] on link "Scores" at bounding box center [783, 271] width 60 height 24
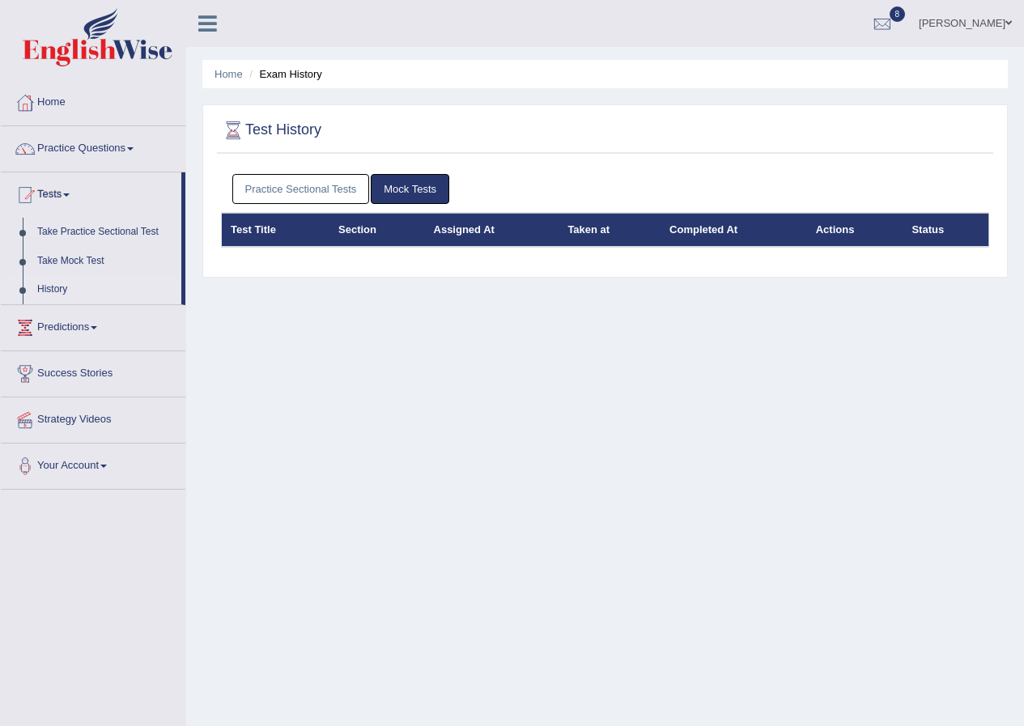
click at [342, 187] on link "Practice Sectional Tests" at bounding box center [301, 189] width 138 height 30
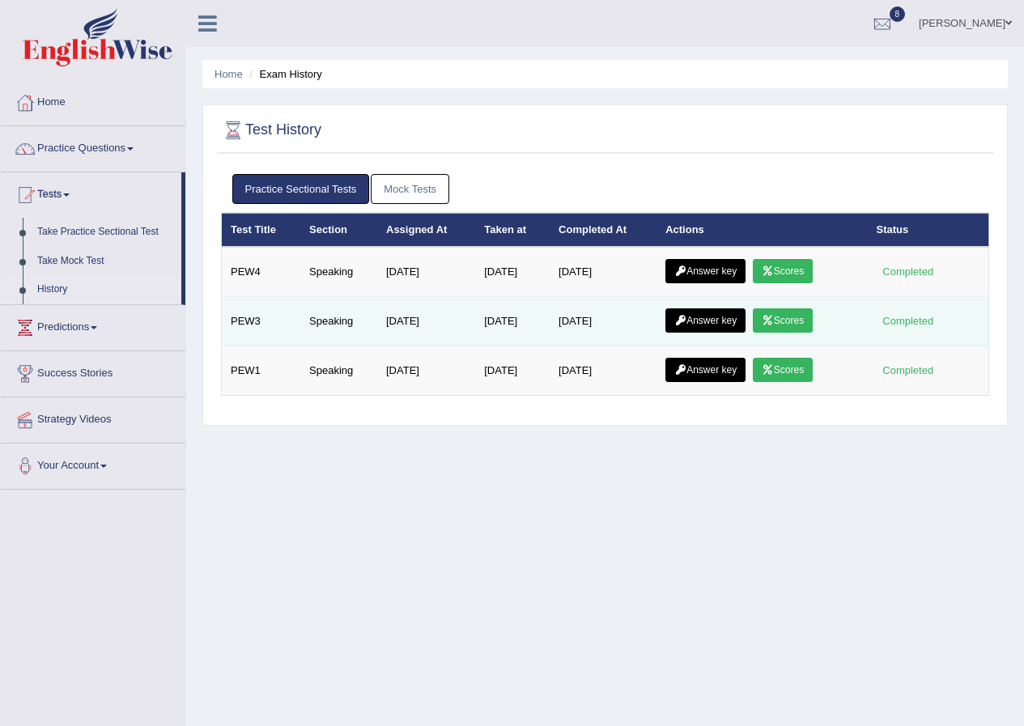
click at [793, 323] on link "Scores" at bounding box center [783, 320] width 60 height 24
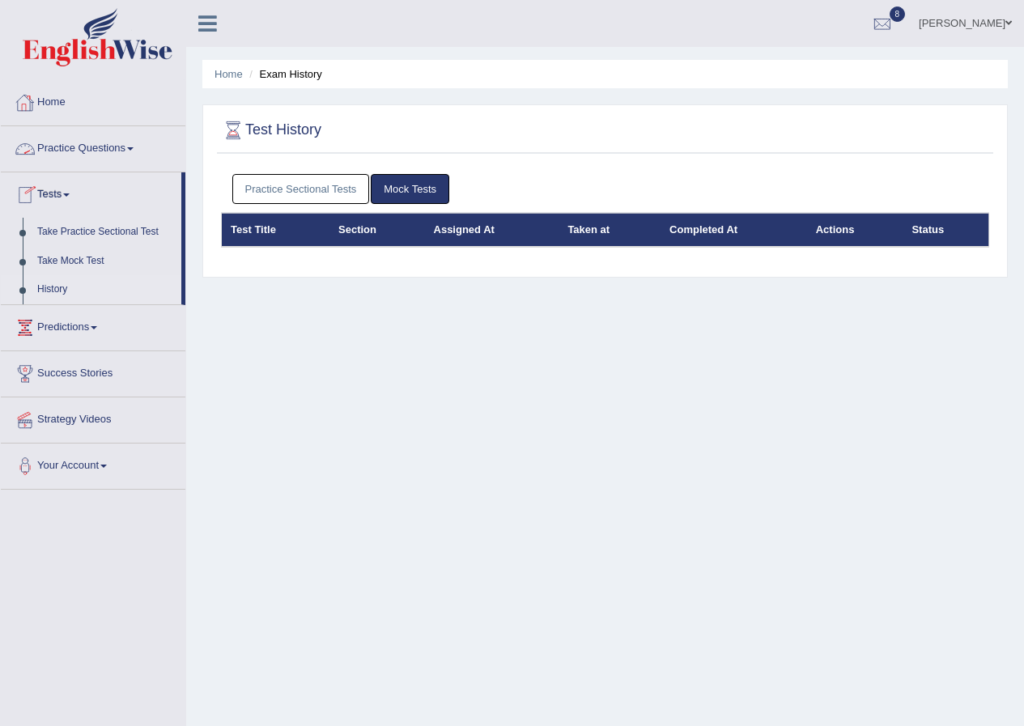
click at [82, 153] on link "Practice Questions" at bounding box center [93, 146] width 185 height 40
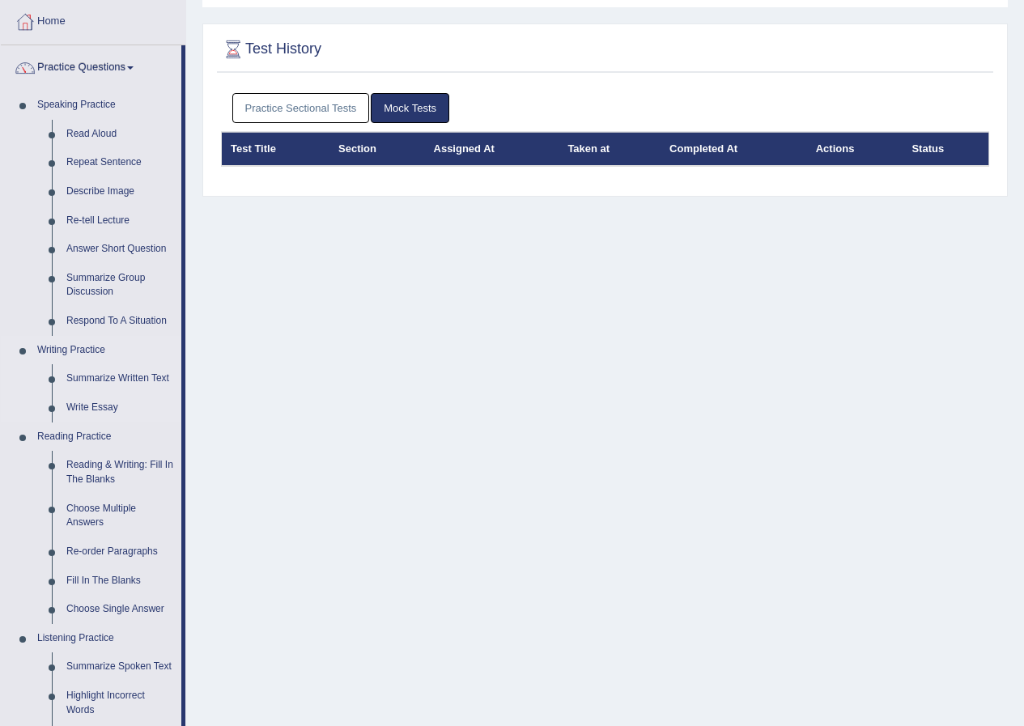
scroll to position [162, 0]
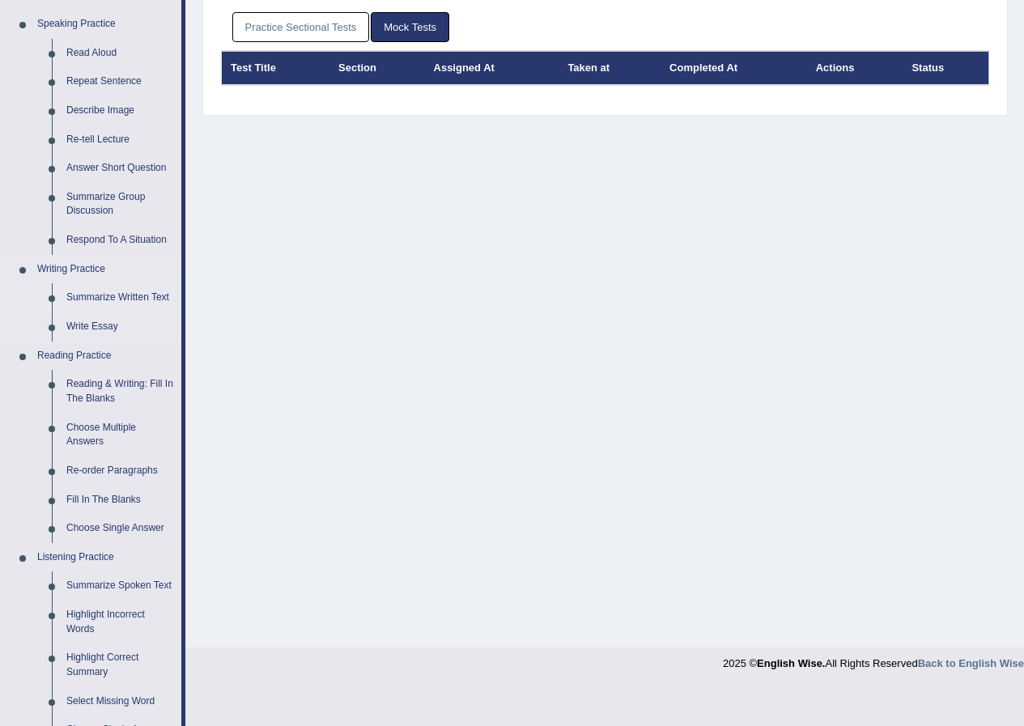
click at [143, 296] on link "Summarize Written Text" at bounding box center [120, 297] width 122 height 29
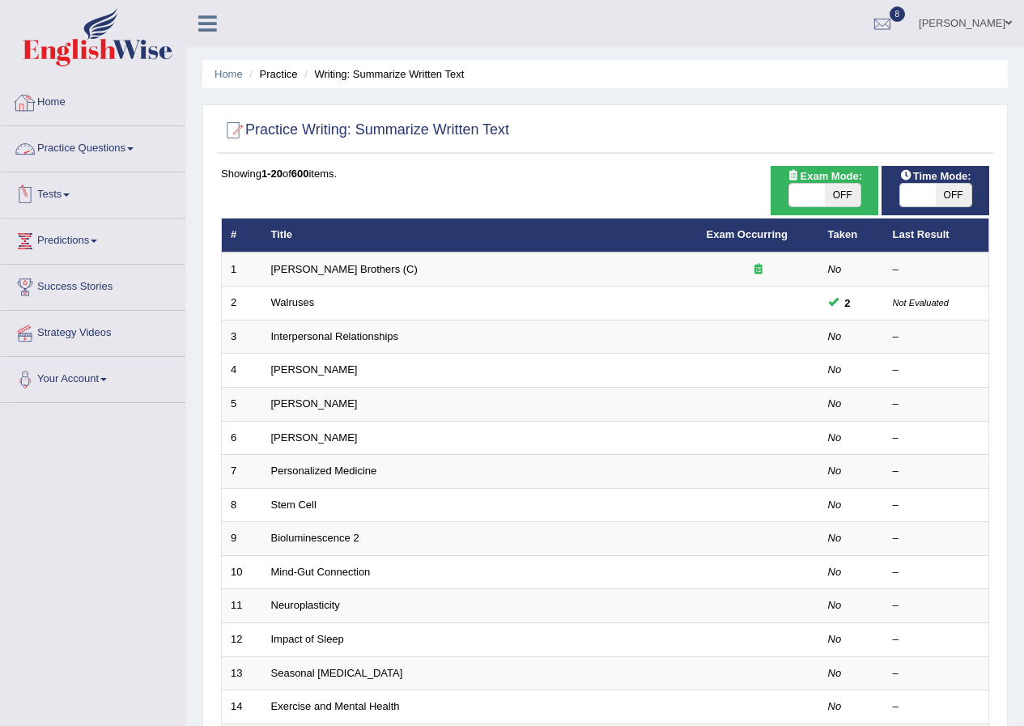
click at [125, 160] on link "Practice Questions" at bounding box center [93, 146] width 185 height 40
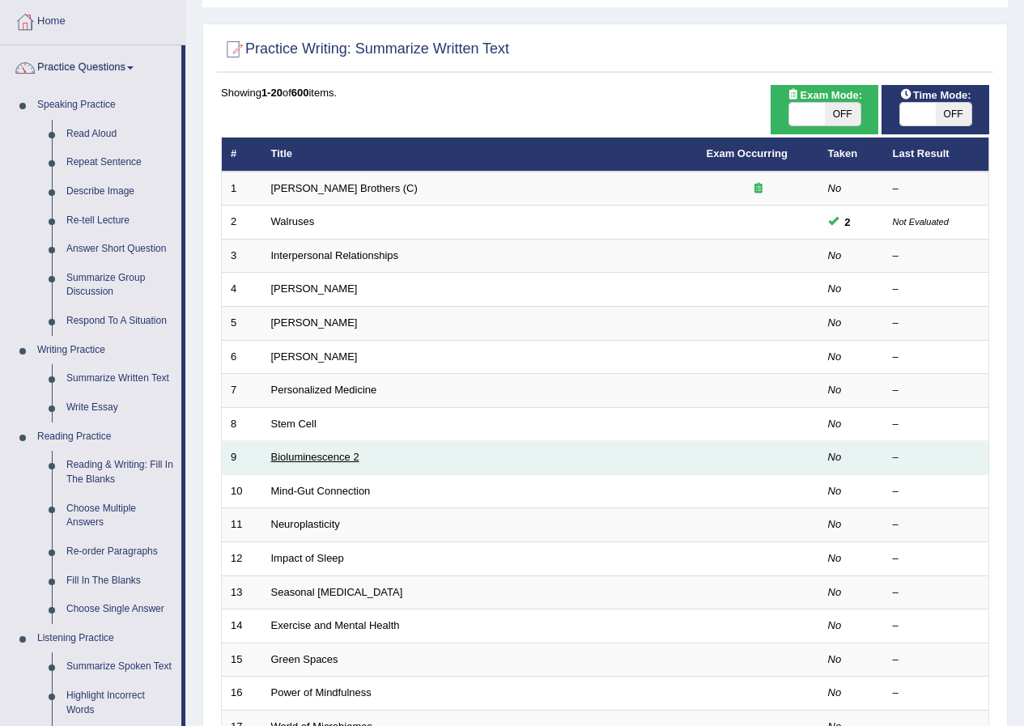
scroll to position [162, 0]
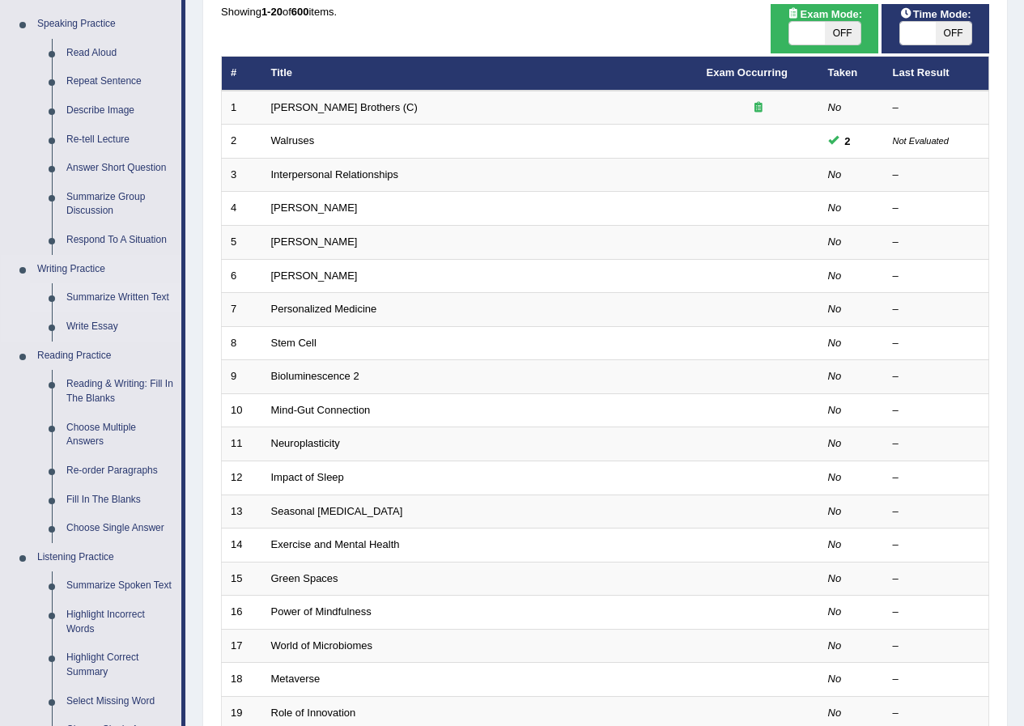
click at [93, 297] on link "Summarize Written Text" at bounding box center [120, 297] width 122 height 29
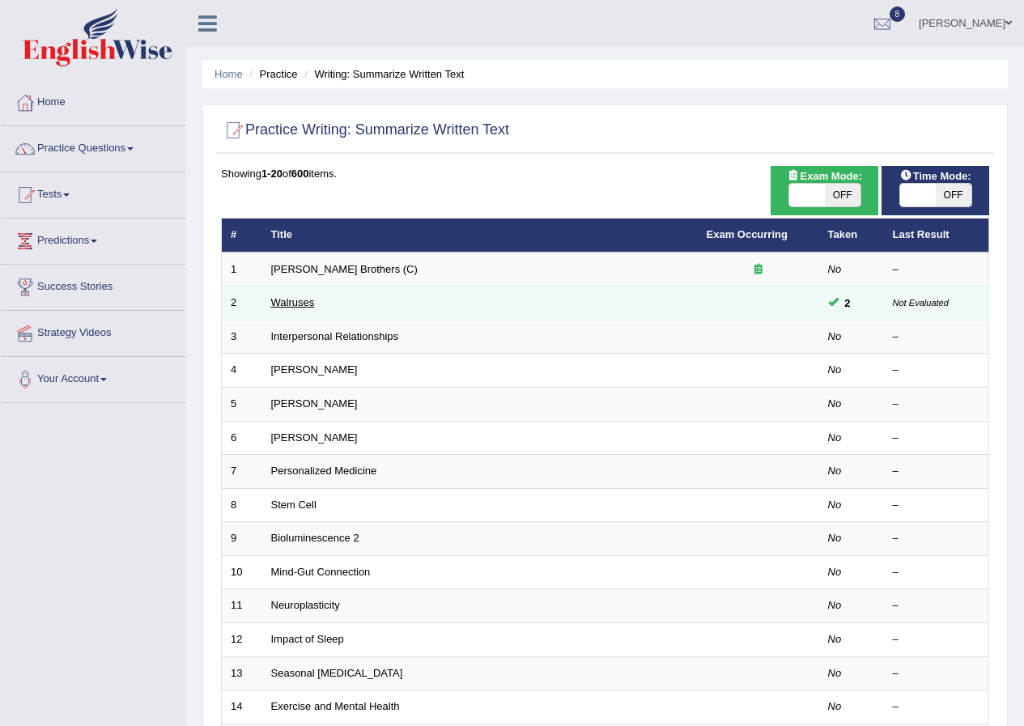
click at [302, 306] on link "Walruses" at bounding box center [293, 302] width 44 height 12
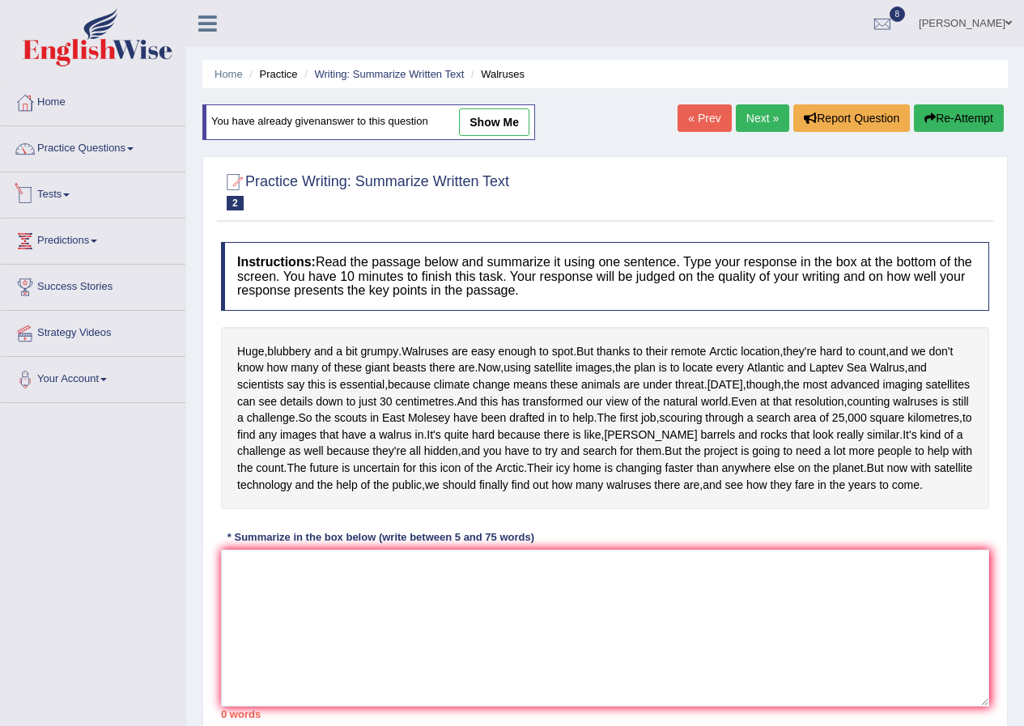
click at [67, 189] on link "Tests" at bounding box center [93, 192] width 185 height 40
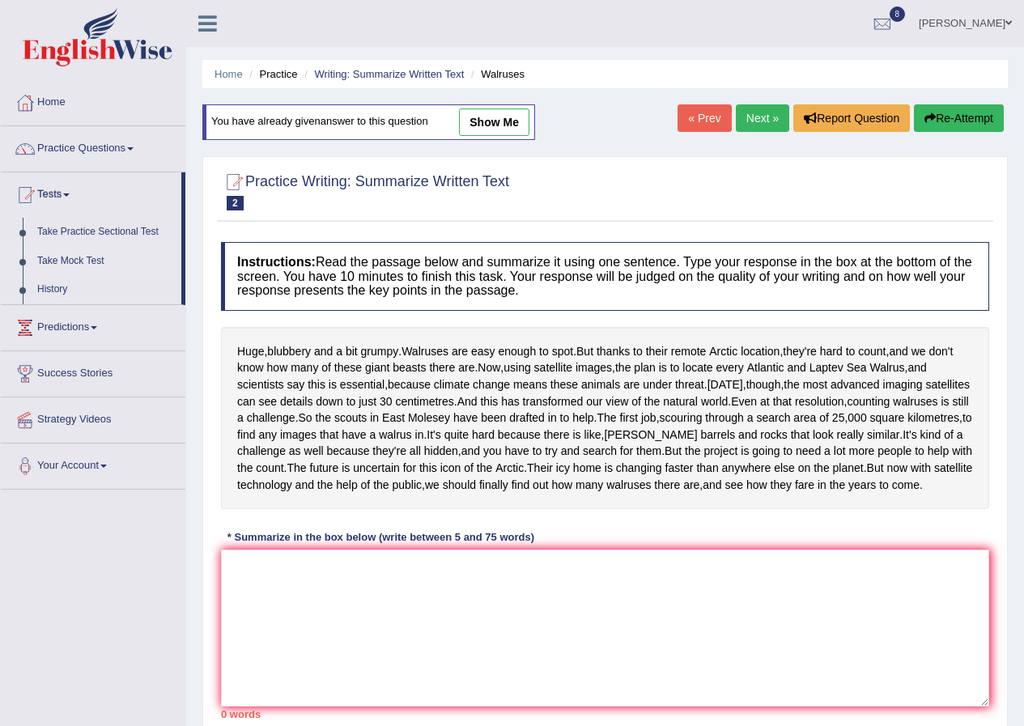
click at [69, 261] on link "Take Mock Test" at bounding box center [105, 261] width 151 height 29
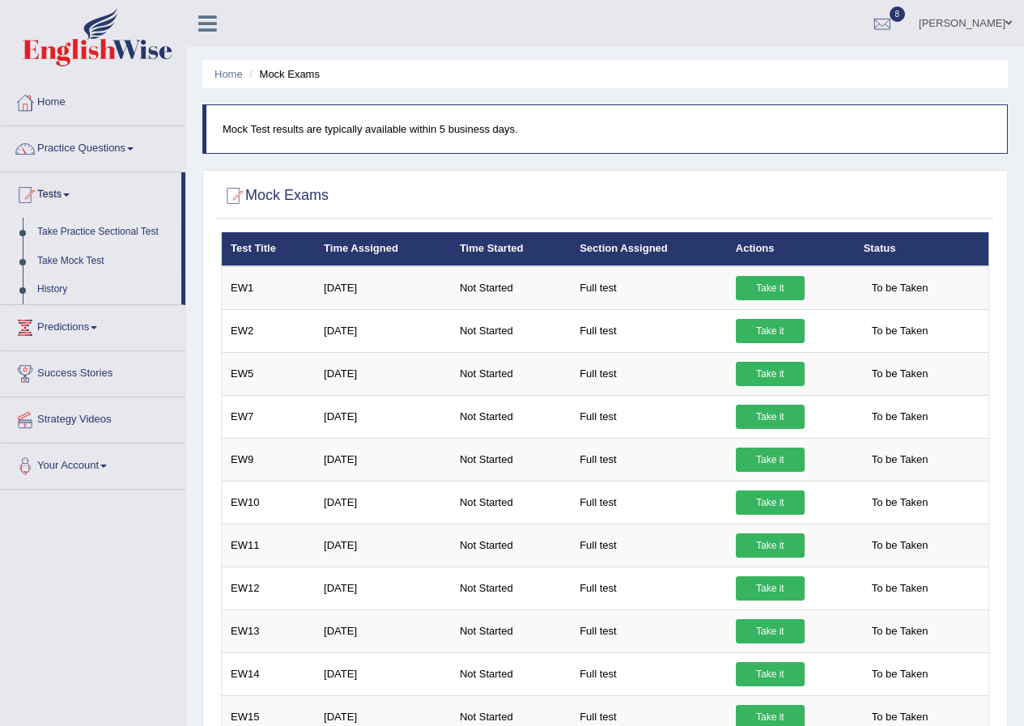
click at [75, 232] on link "Take Practice Sectional Test" at bounding box center [105, 232] width 151 height 29
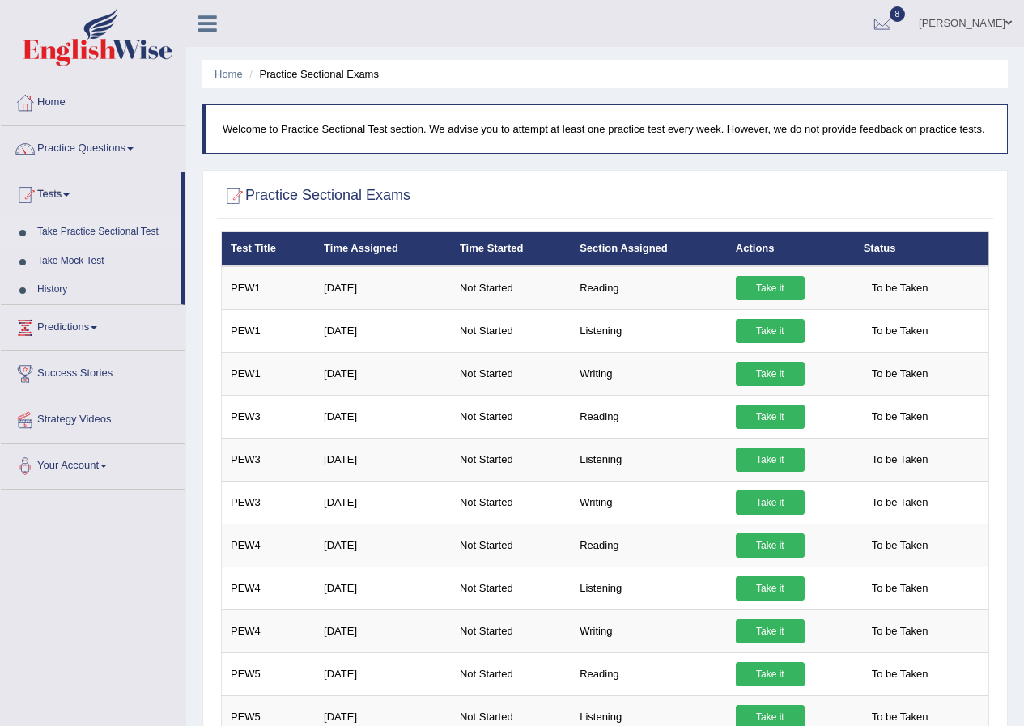
click at [0, 283] on div "Home Practice Questions Speaking Practice Read Aloud Repeat Sentence Describe I…" at bounding box center [93, 285] width 209 height 410
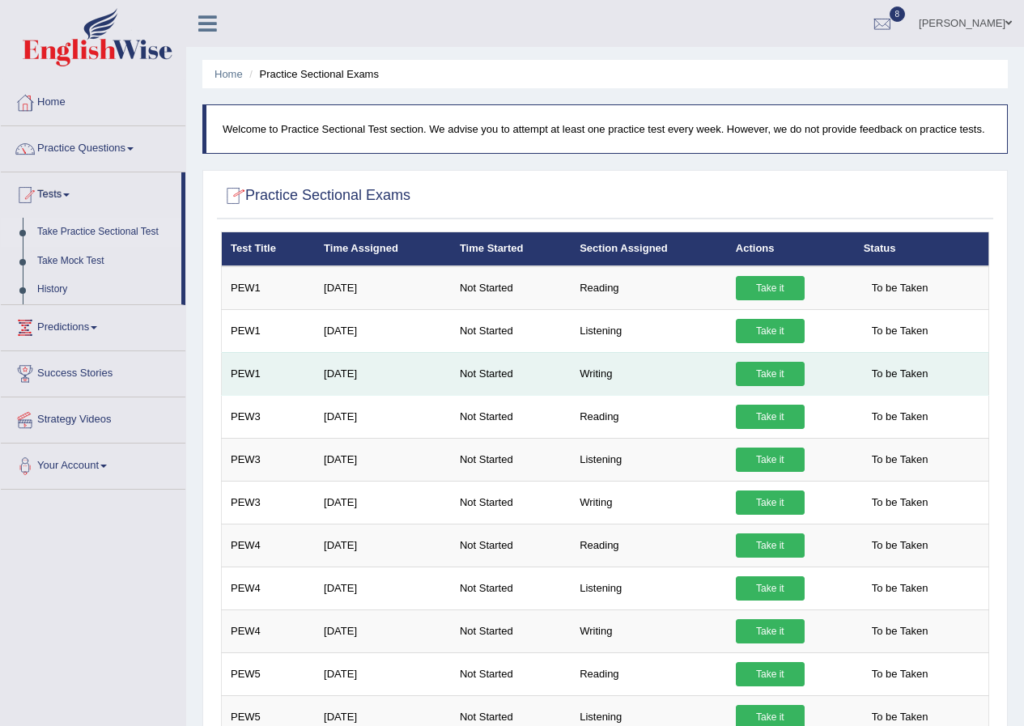
click at [770, 376] on link "Take it" at bounding box center [770, 374] width 69 height 24
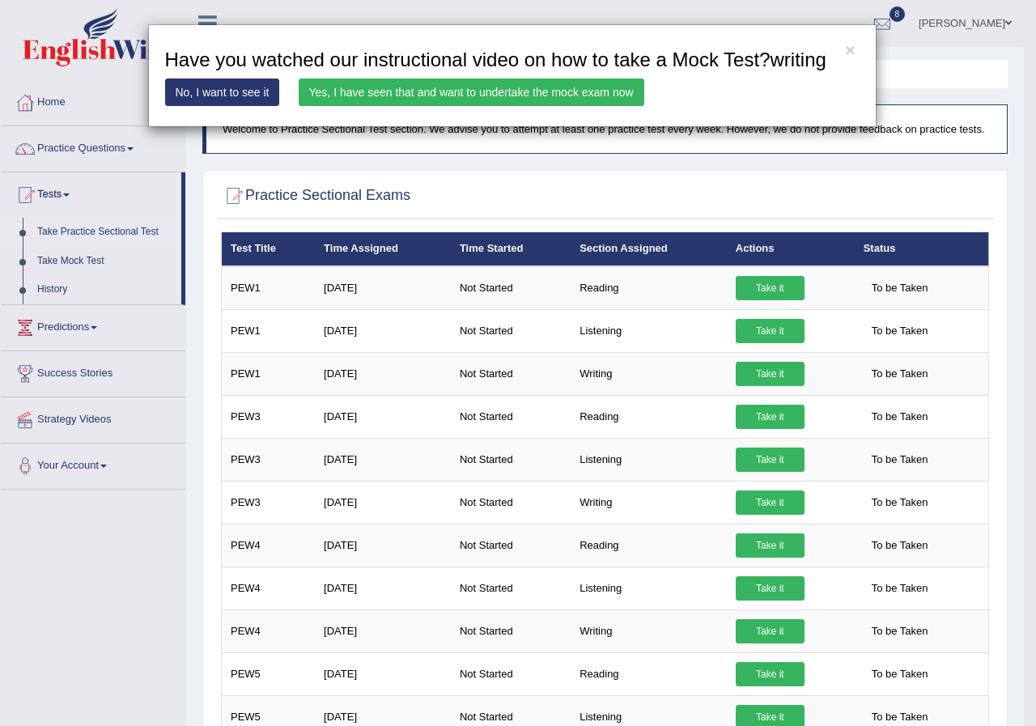
click at [457, 87] on link "Yes, I have seen that and want to undertake the mock exam now" at bounding box center [472, 93] width 346 height 28
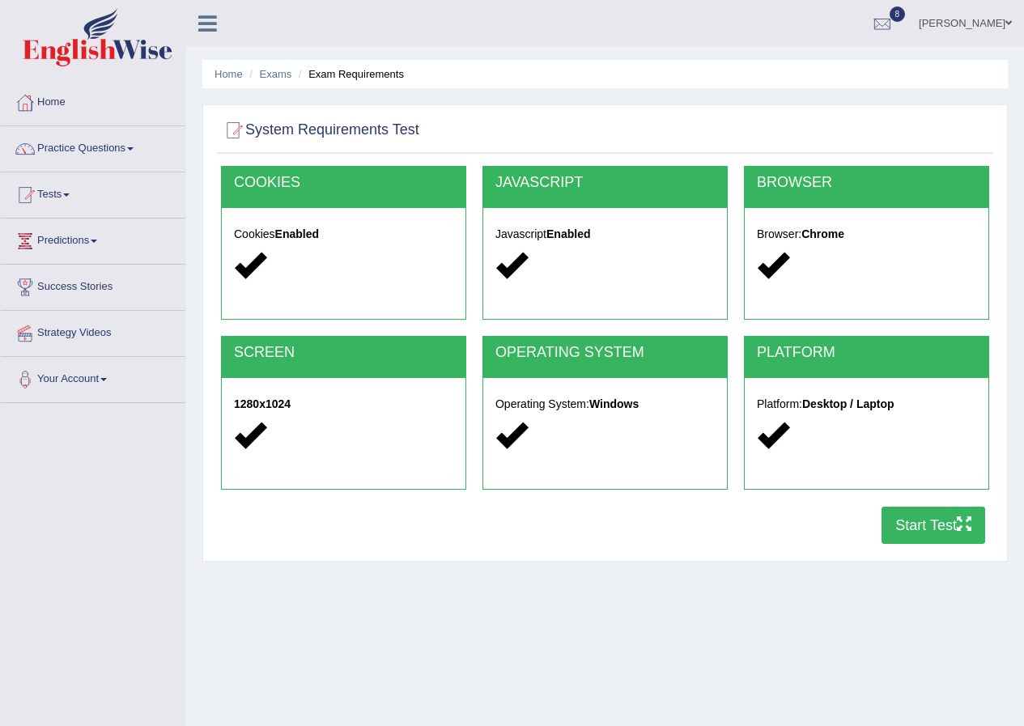
click at [929, 530] on button "Start Test" at bounding box center [934, 525] width 104 height 37
